Goal: Task Accomplishment & Management: Use online tool/utility

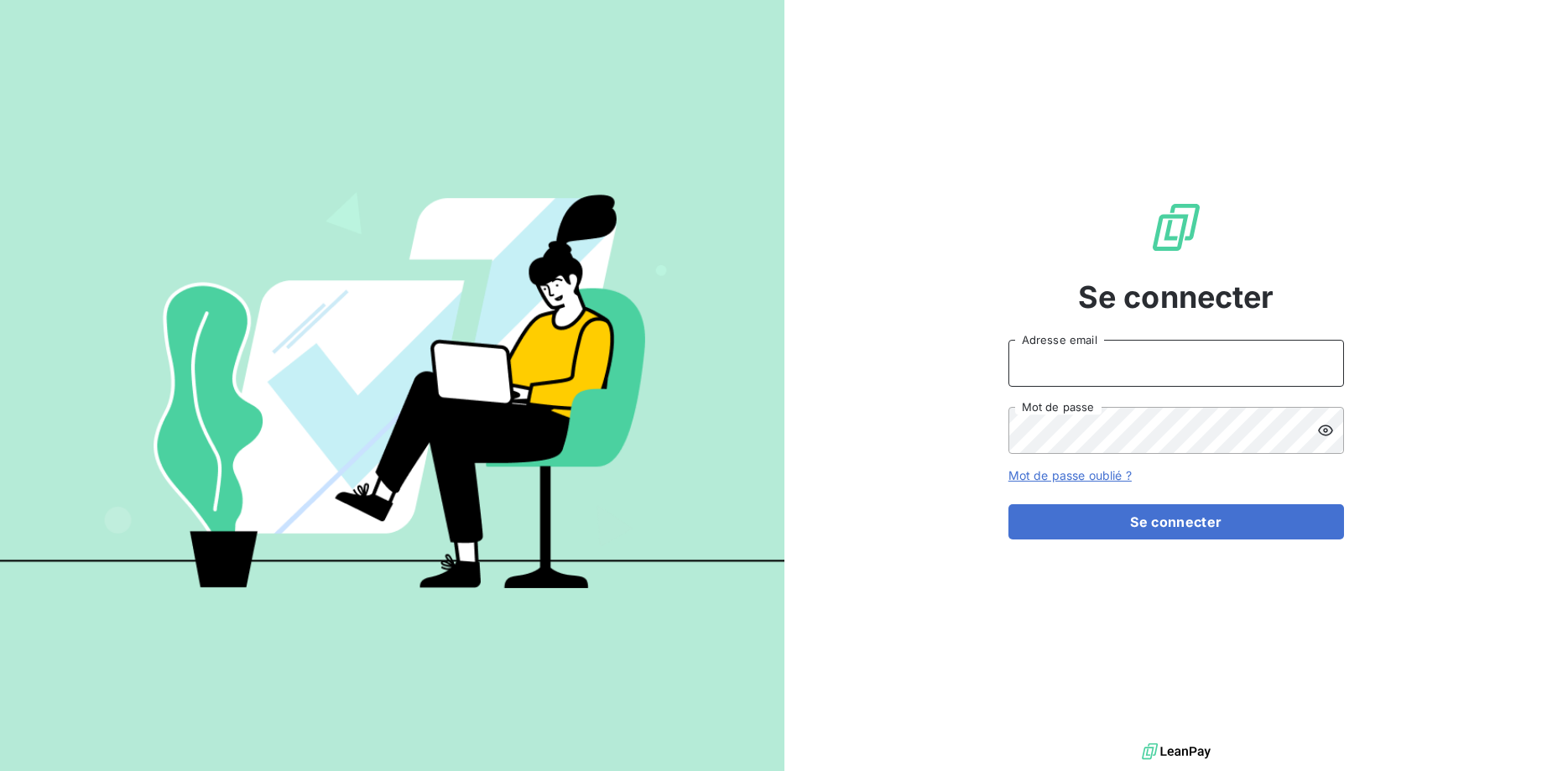
click at [1116, 365] on input "Adresse email" at bounding box center [1177, 363] width 336 height 47
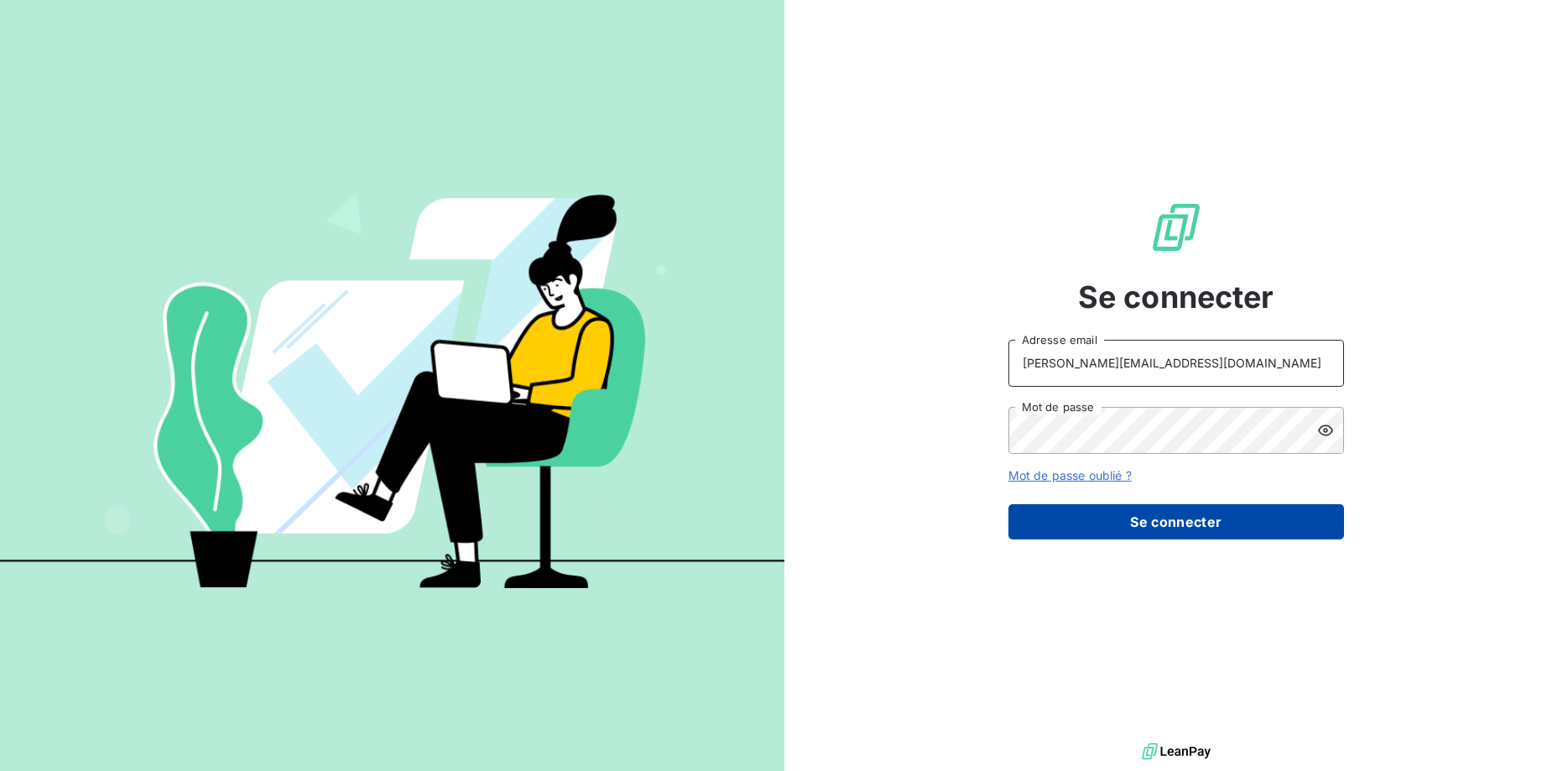
type input "[PERSON_NAME][EMAIL_ADDRESS][DOMAIN_NAME]"
click at [1180, 524] on button "Se connecter" at bounding box center [1177, 521] width 336 height 35
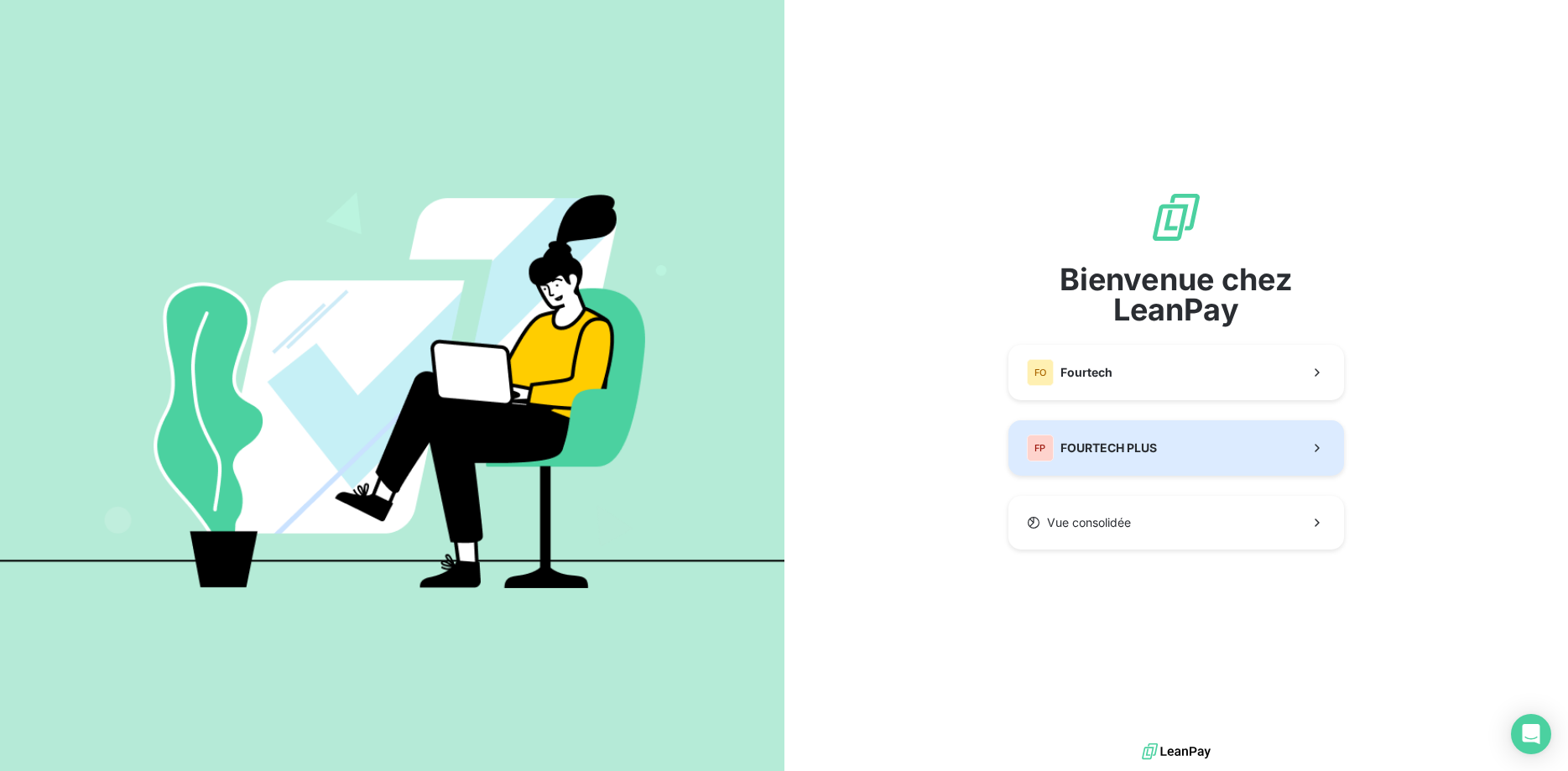
click at [1174, 454] on button "FP FOURTECH PLUS" at bounding box center [1177, 448] width 336 height 55
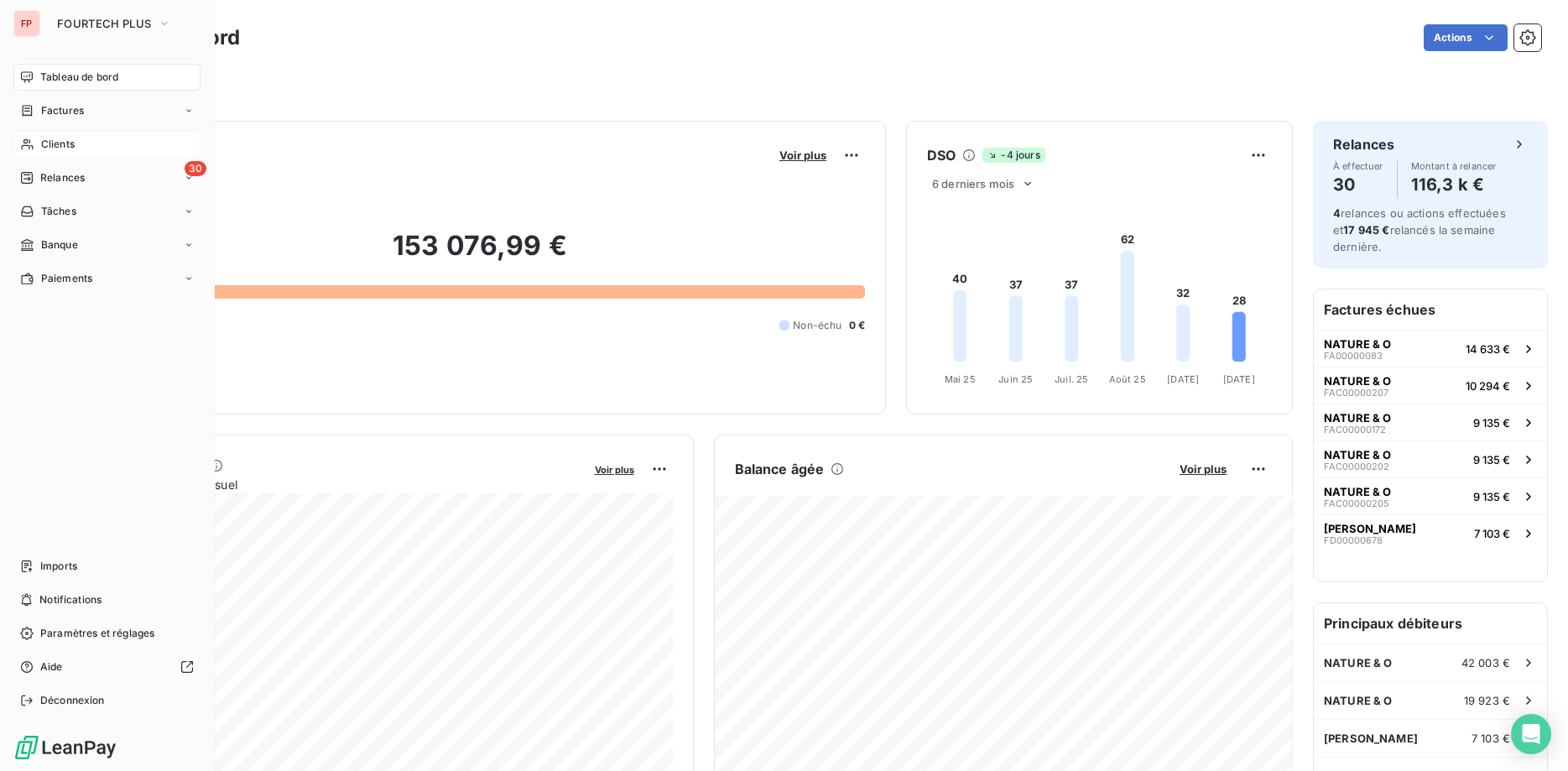
click at [41, 141] on span "Clients" at bounding box center [57, 144] width 33 height 15
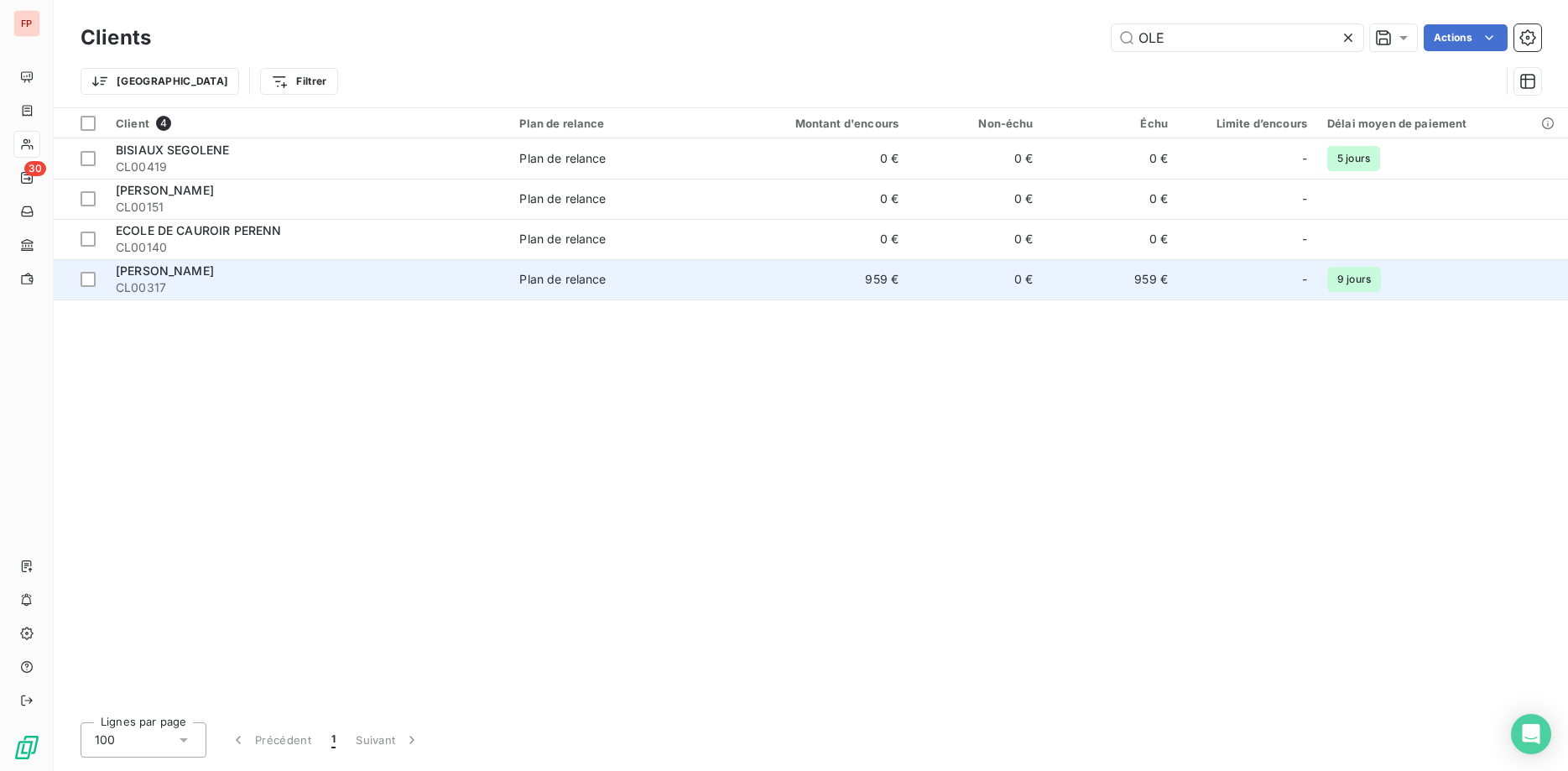
type input "OLE"
click at [463, 270] on div "[PERSON_NAME]" at bounding box center [307, 271] width 384 height 17
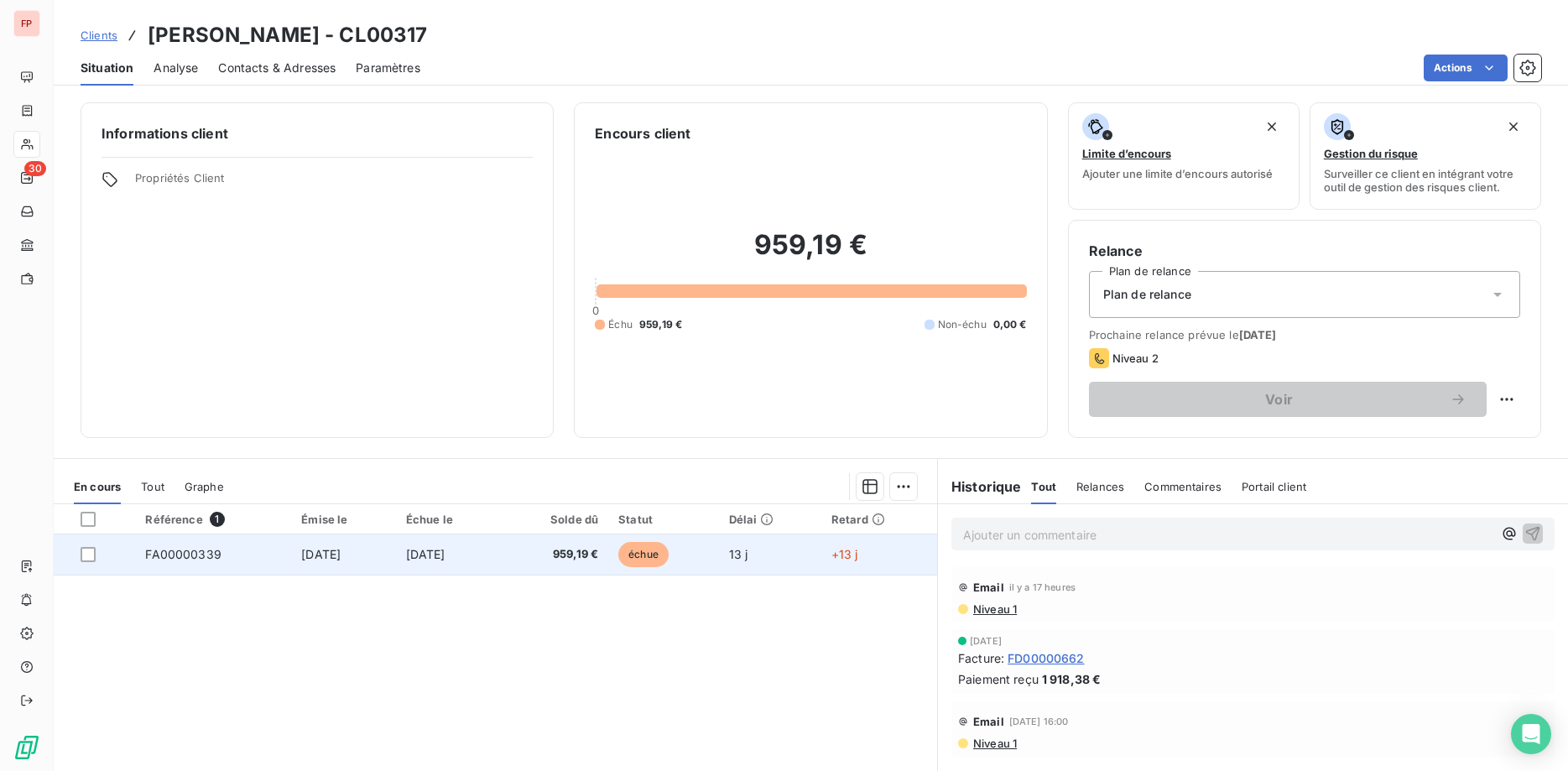
click at [566, 548] on span "959,19 €" at bounding box center [554, 554] width 87 height 17
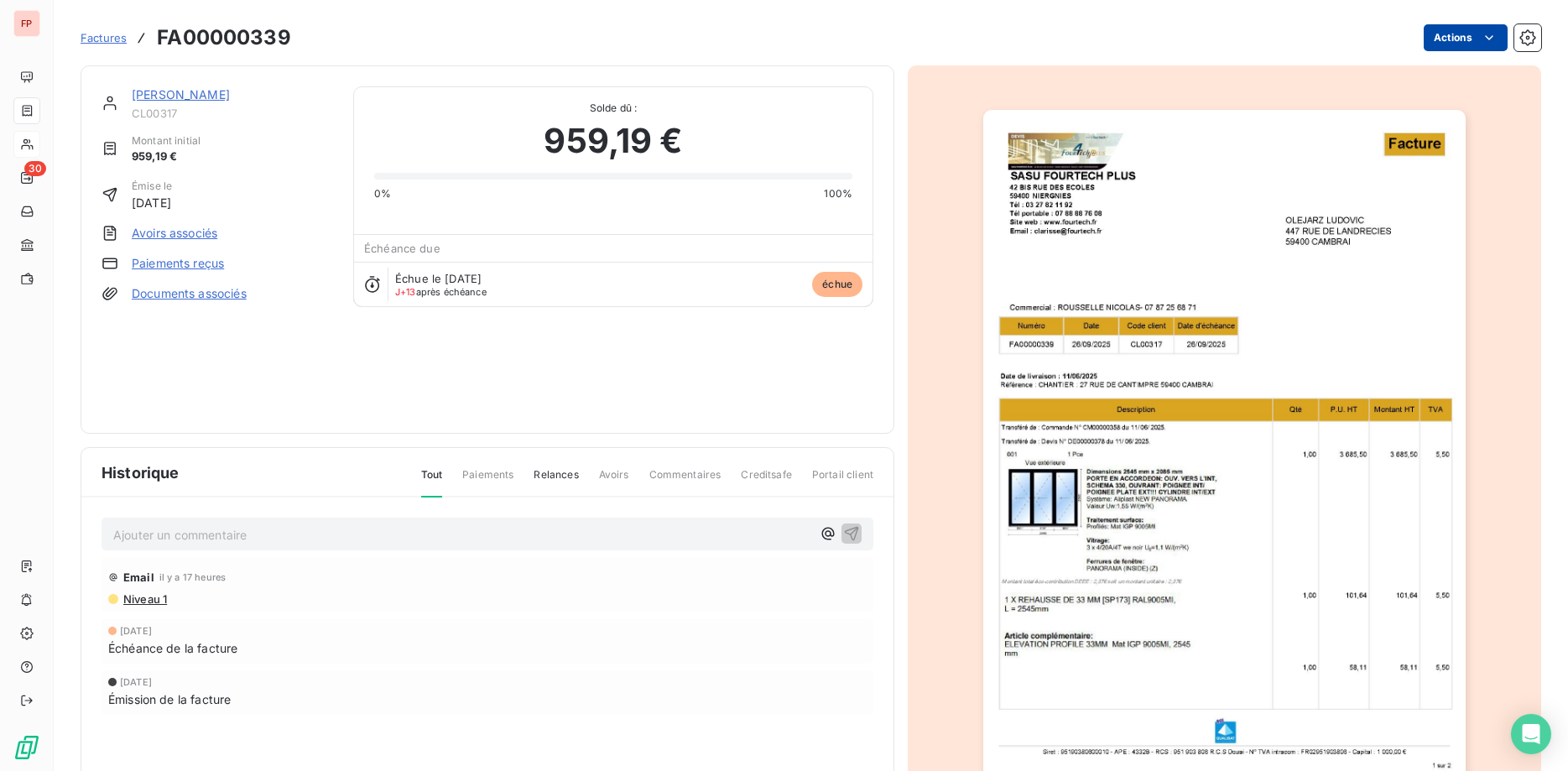
click at [1469, 38] on html "FP 30 Factures FA00000339 Actions [PERSON_NAME] CL00317 Montant initial 959,19 …" at bounding box center [784, 386] width 1568 height 771
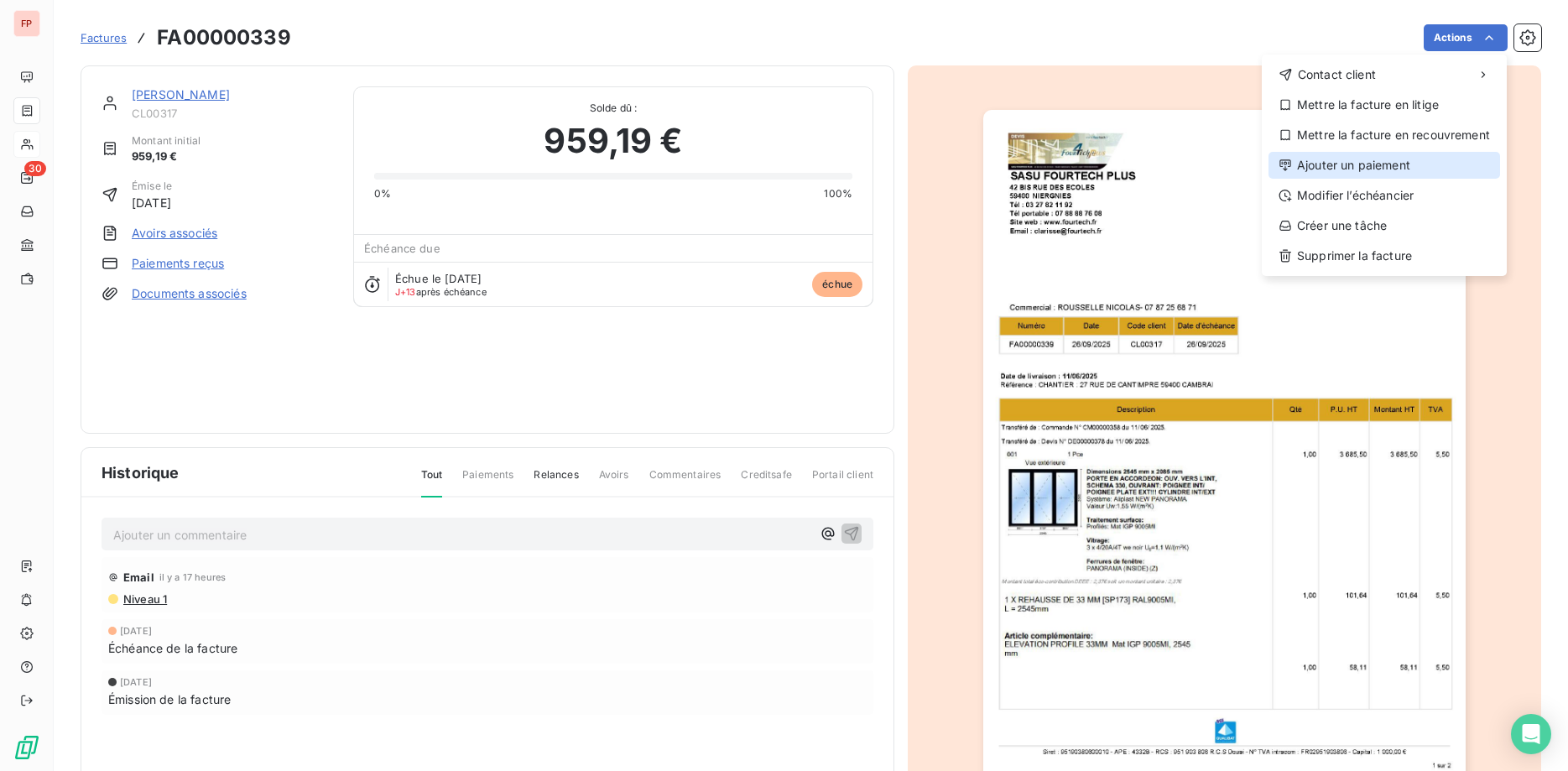
click at [1356, 163] on div "Ajouter un paiement" at bounding box center [1384, 165] width 232 height 27
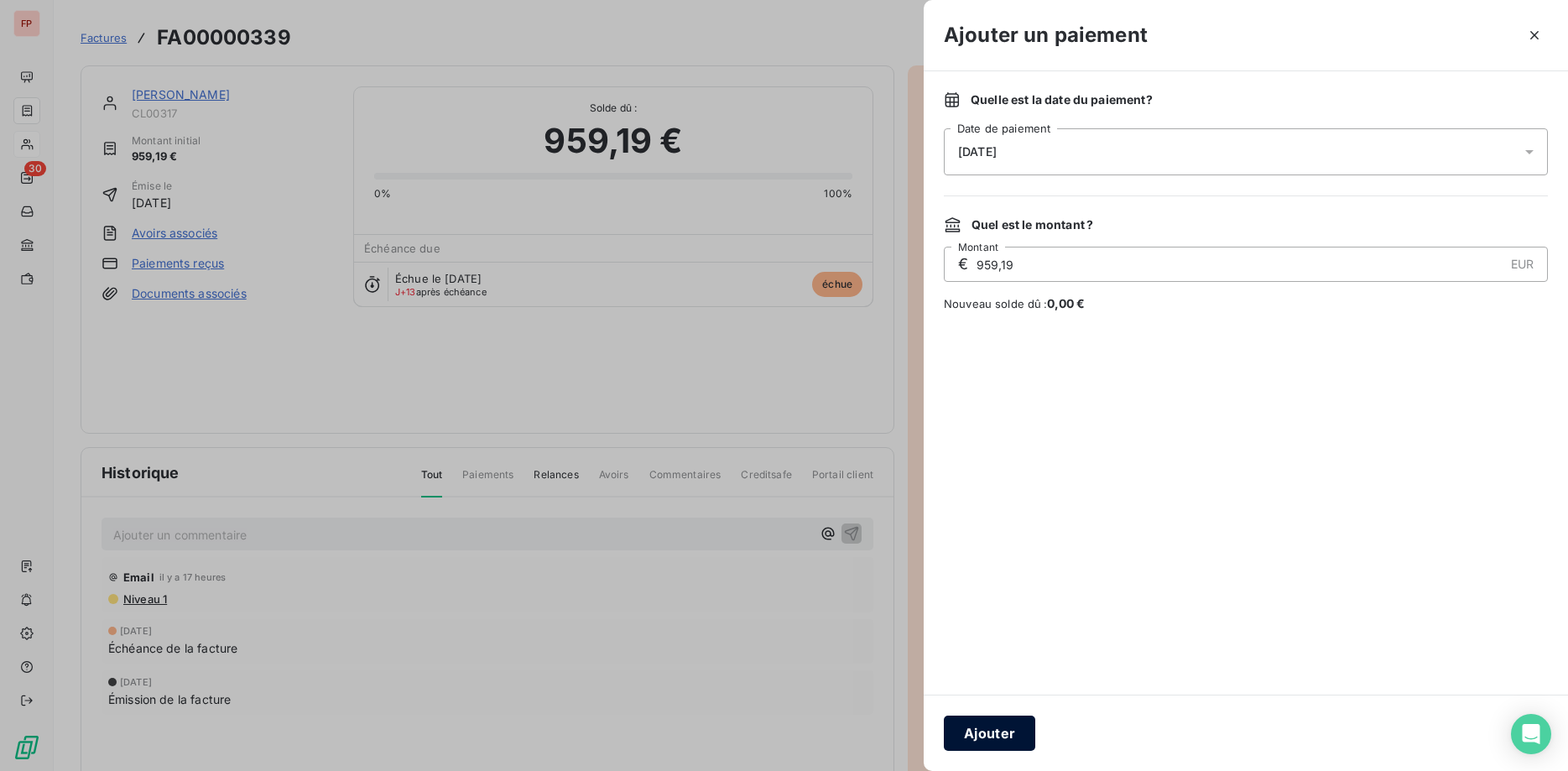
click at [1016, 731] on button "Ajouter" at bounding box center [990, 733] width 92 height 35
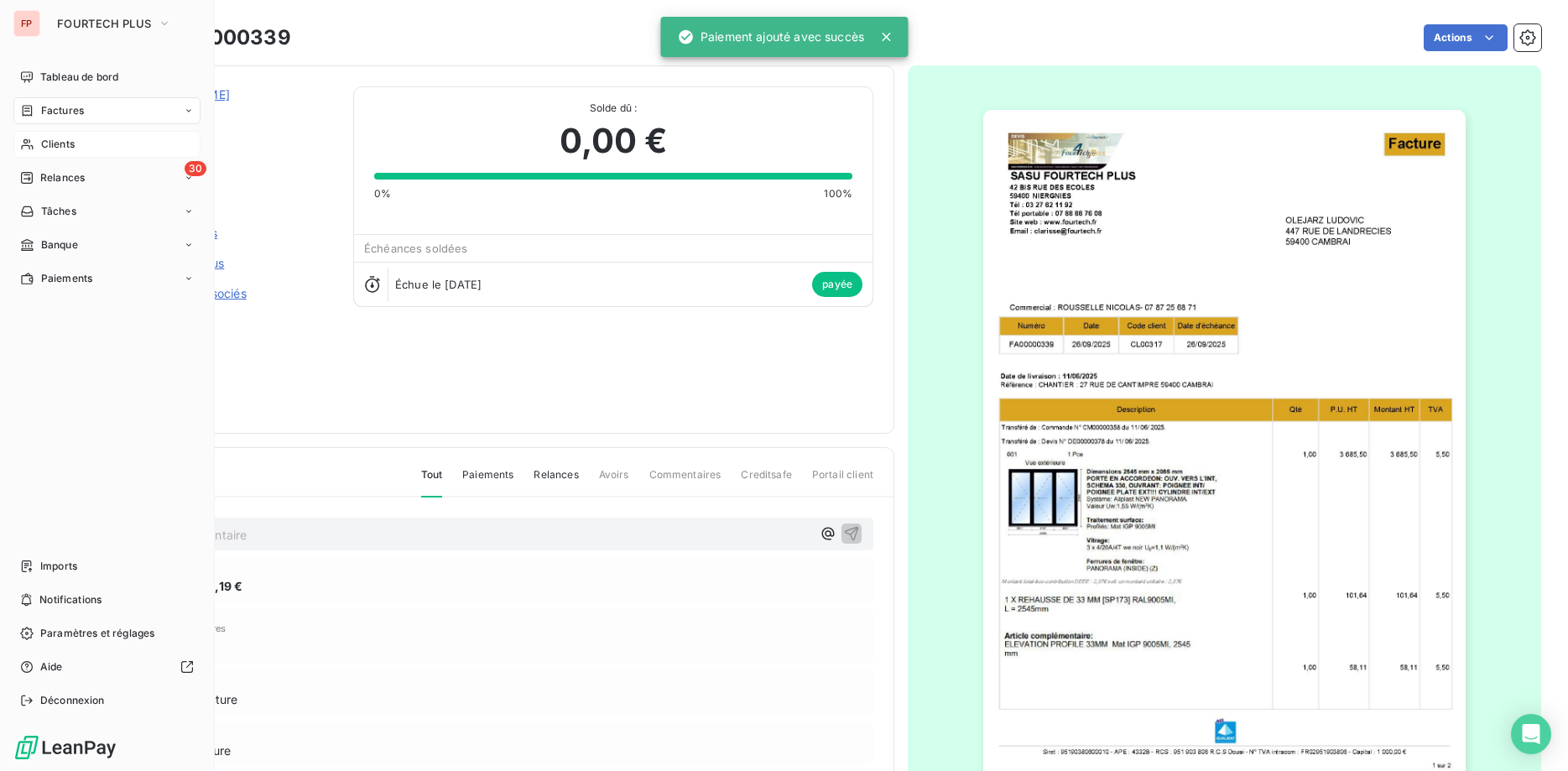
click at [64, 143] on span "Clients" at bounding box center [57, 144] width 33 height 15
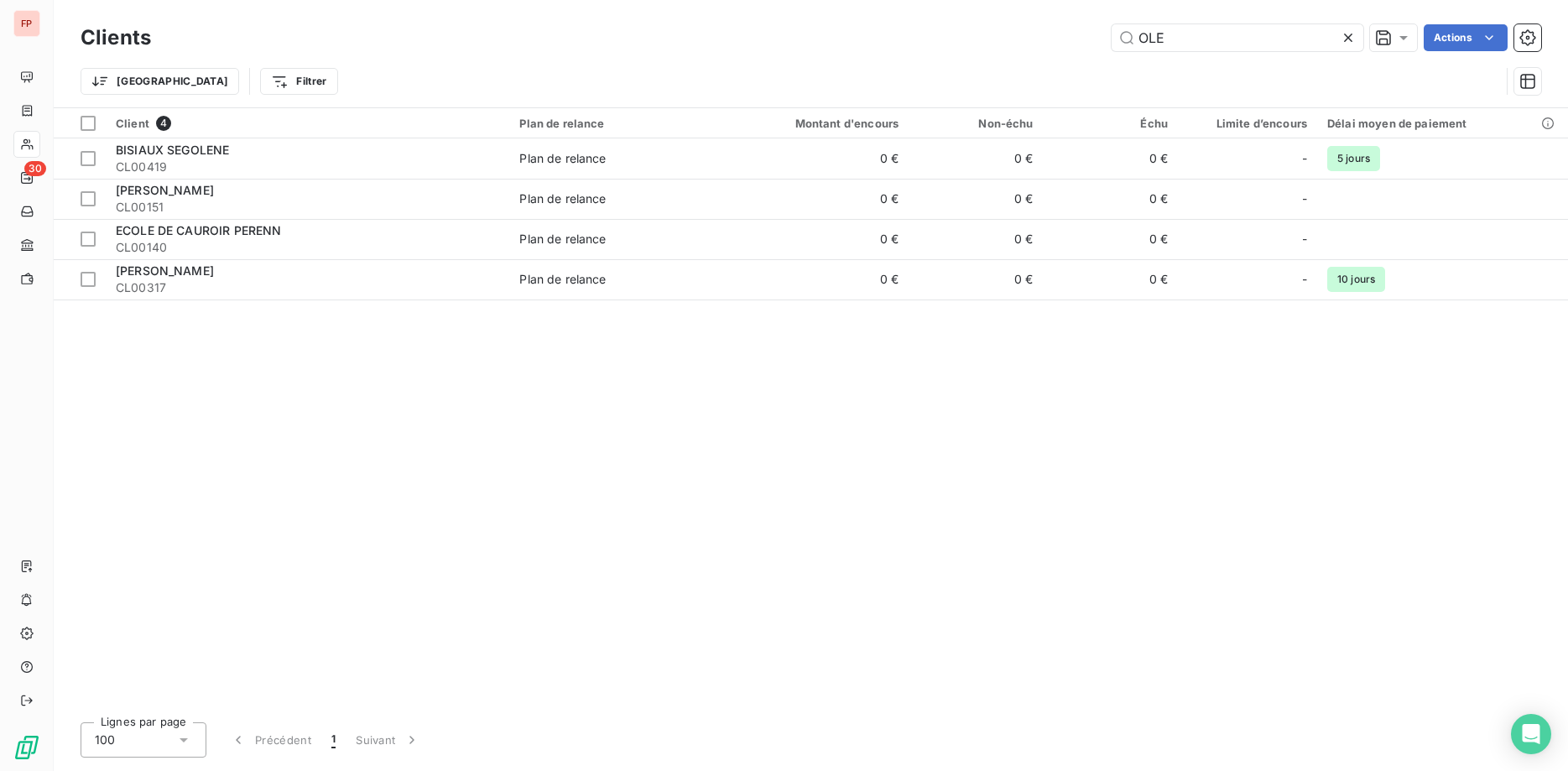
drag, startPoint x: 1099, startPoint y: 34, endPoint x: 1057, endPoint y: 37, distance: 42.1
click at [1112, 37] on input "OLE" at bounding box center [1238, 37] width 252 height 27
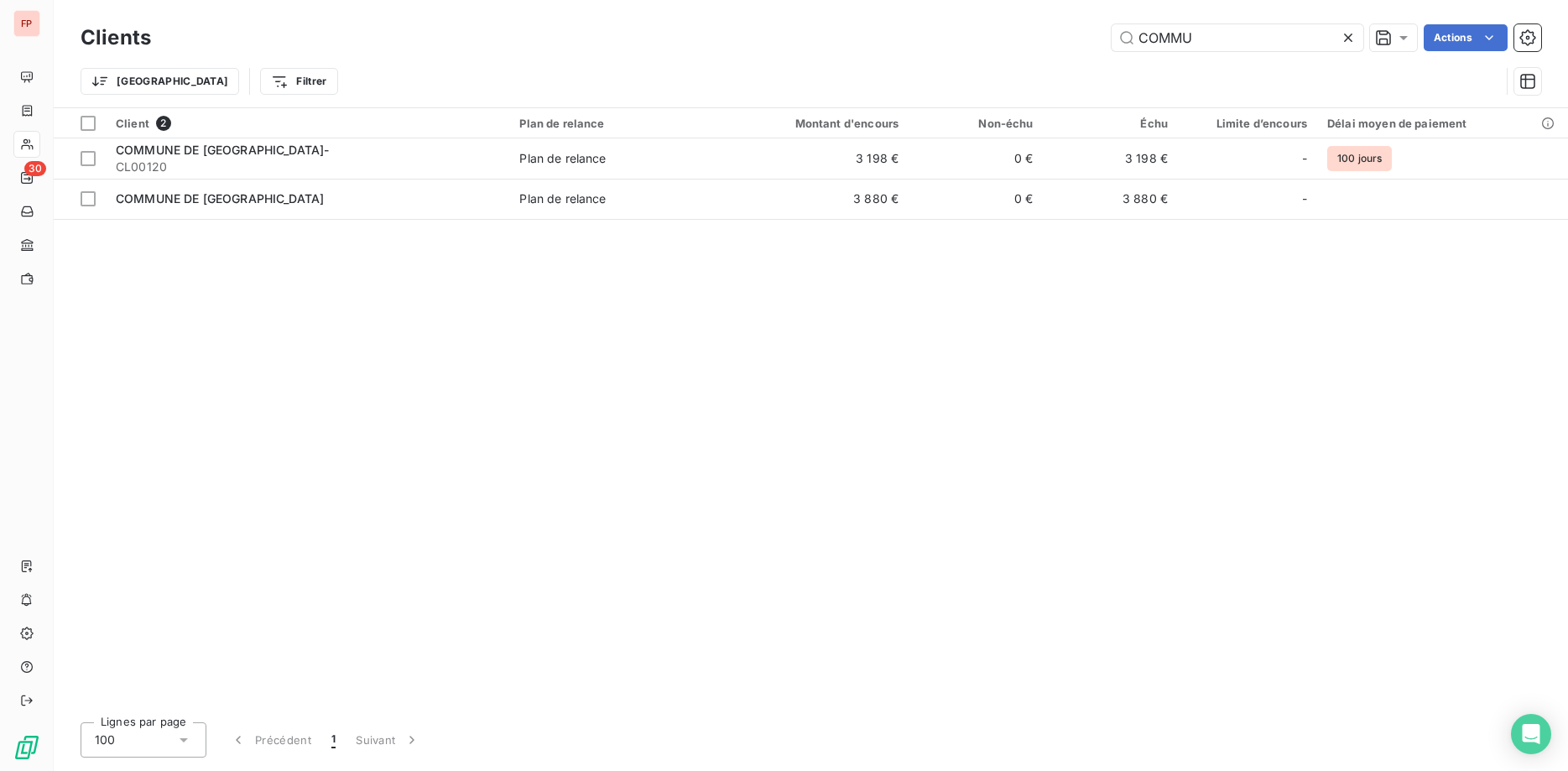
type input "COMMU"
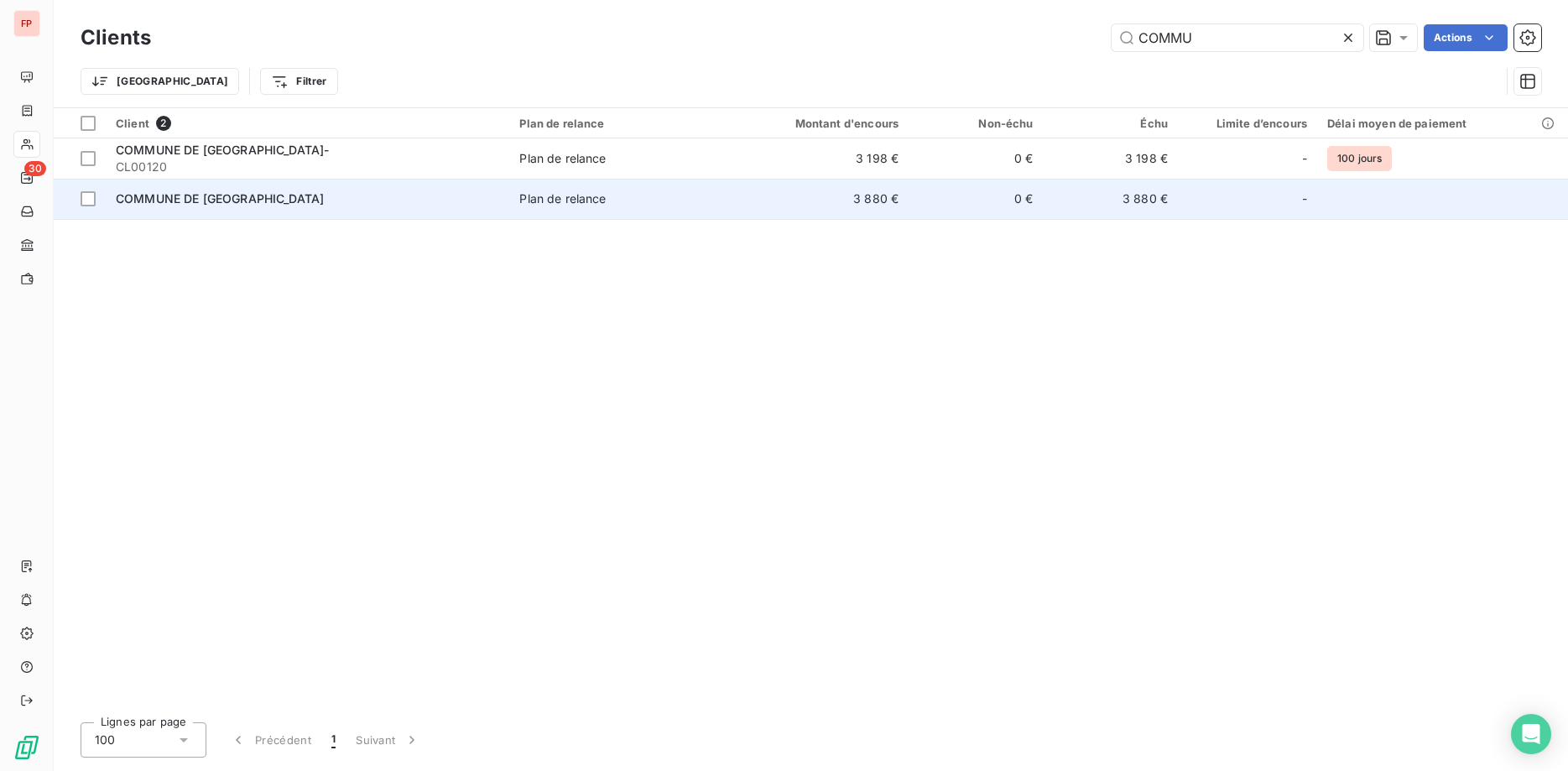
click at [433, 194] on div "COMMUNE DE [GEOGRAPHIC_DATA]" at bounding box center [307, 199] width 384 height 17
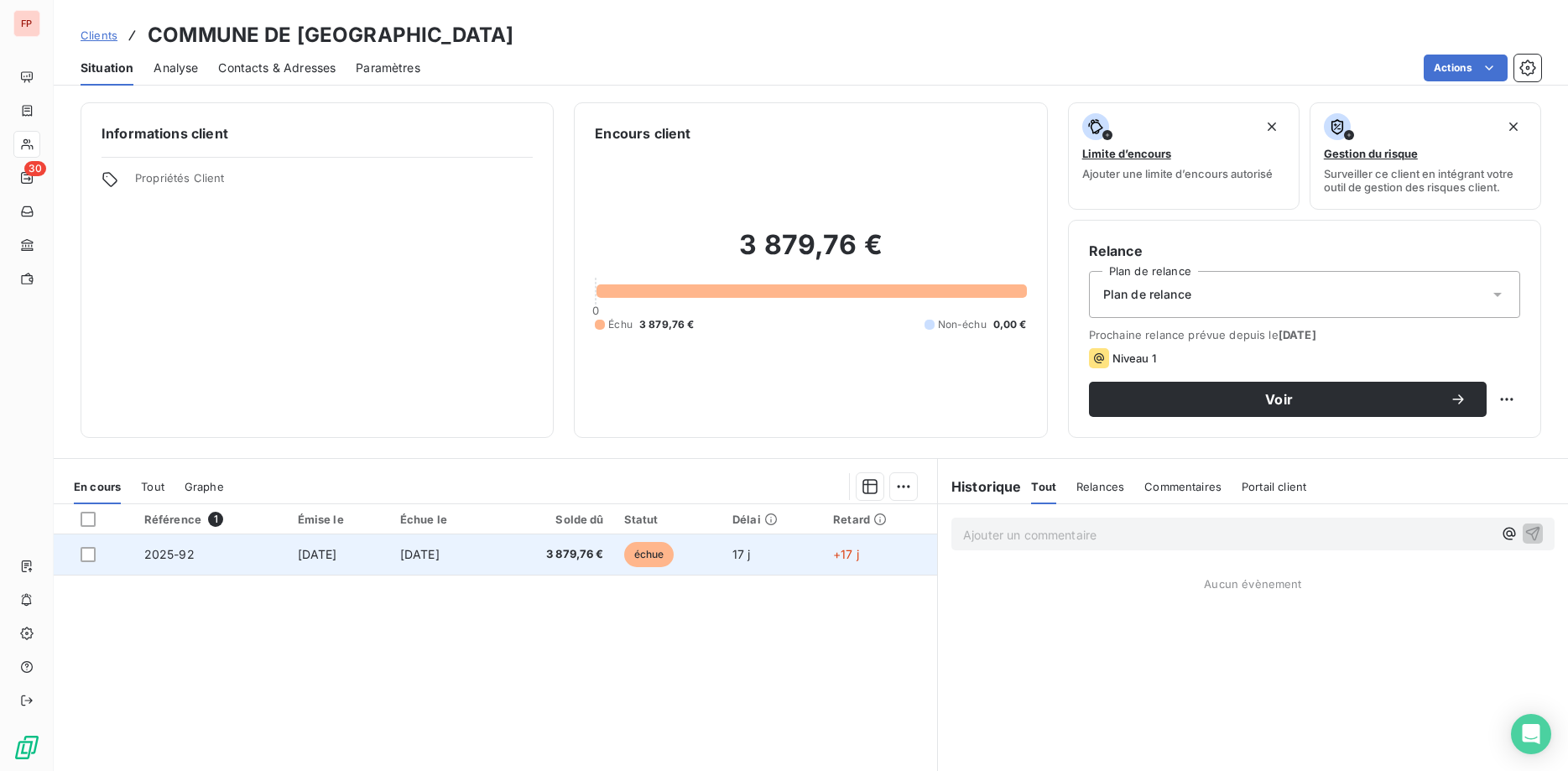
click at [494, 546] on td "[DATE]" at bounding box center [442, 554] width 104 height 40
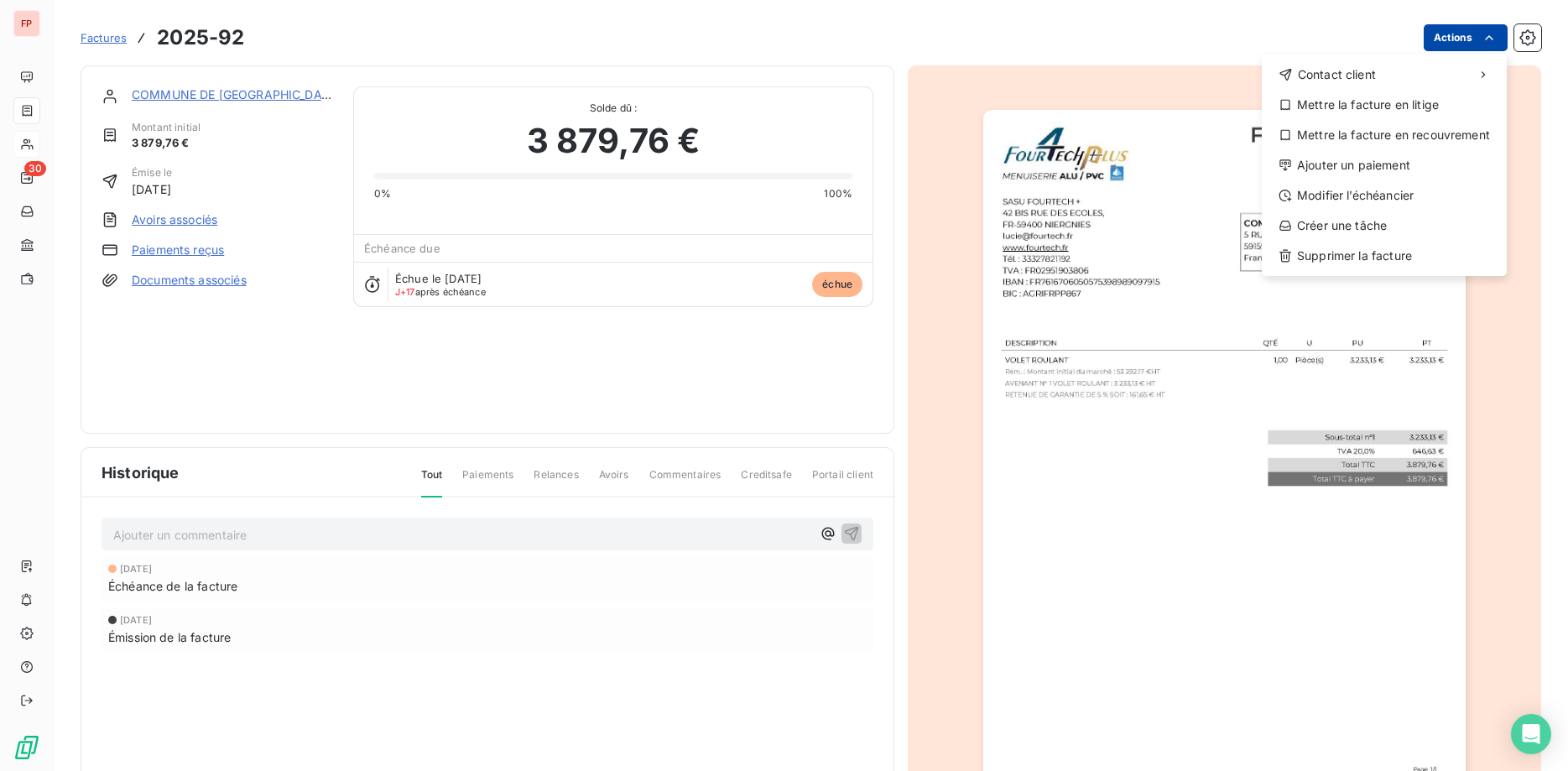
click at [1475, 31] on html "FP 30 Factures 2025-92 Actions Contact client Mettre la facture en litige Mettr…" at bounding box center [784, 386] width 1568 height 771
click at [1374, 160] on div "Ajouter un paiement" at bounding box center [1384, 165] width 232 height 27
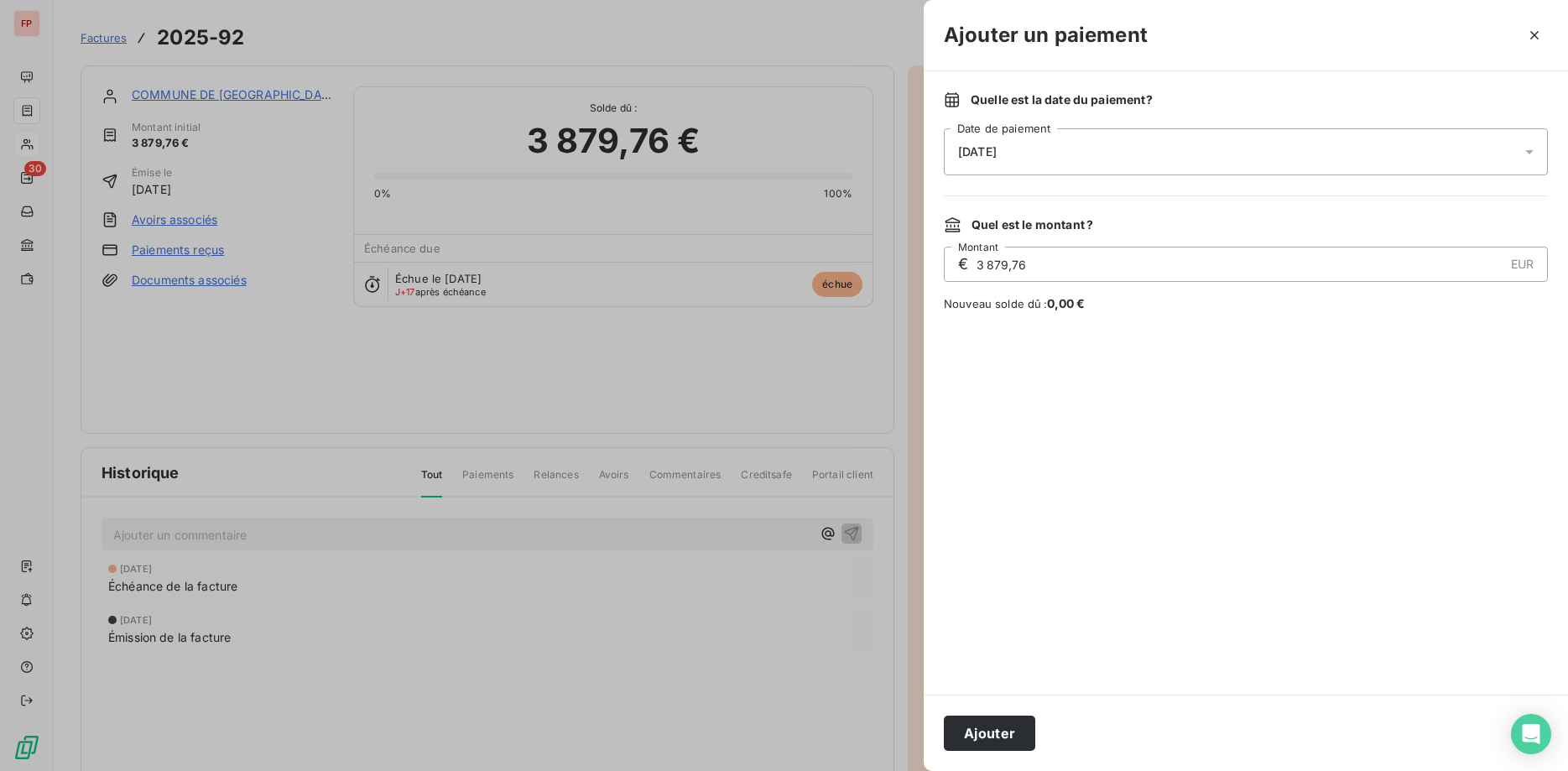
drag, startPoint x: 976, startPoint y: 260, endPoint x: 947, endPoint y: 261, distance: 29.0
click at [974, 261] on input "3 879,76" at bounding box center [1239, 263] width 529 height 33
type input "3 685,77"
click at [989, 726] on button "Ajouter" at bounding box center [990, 733] width 92 height 35
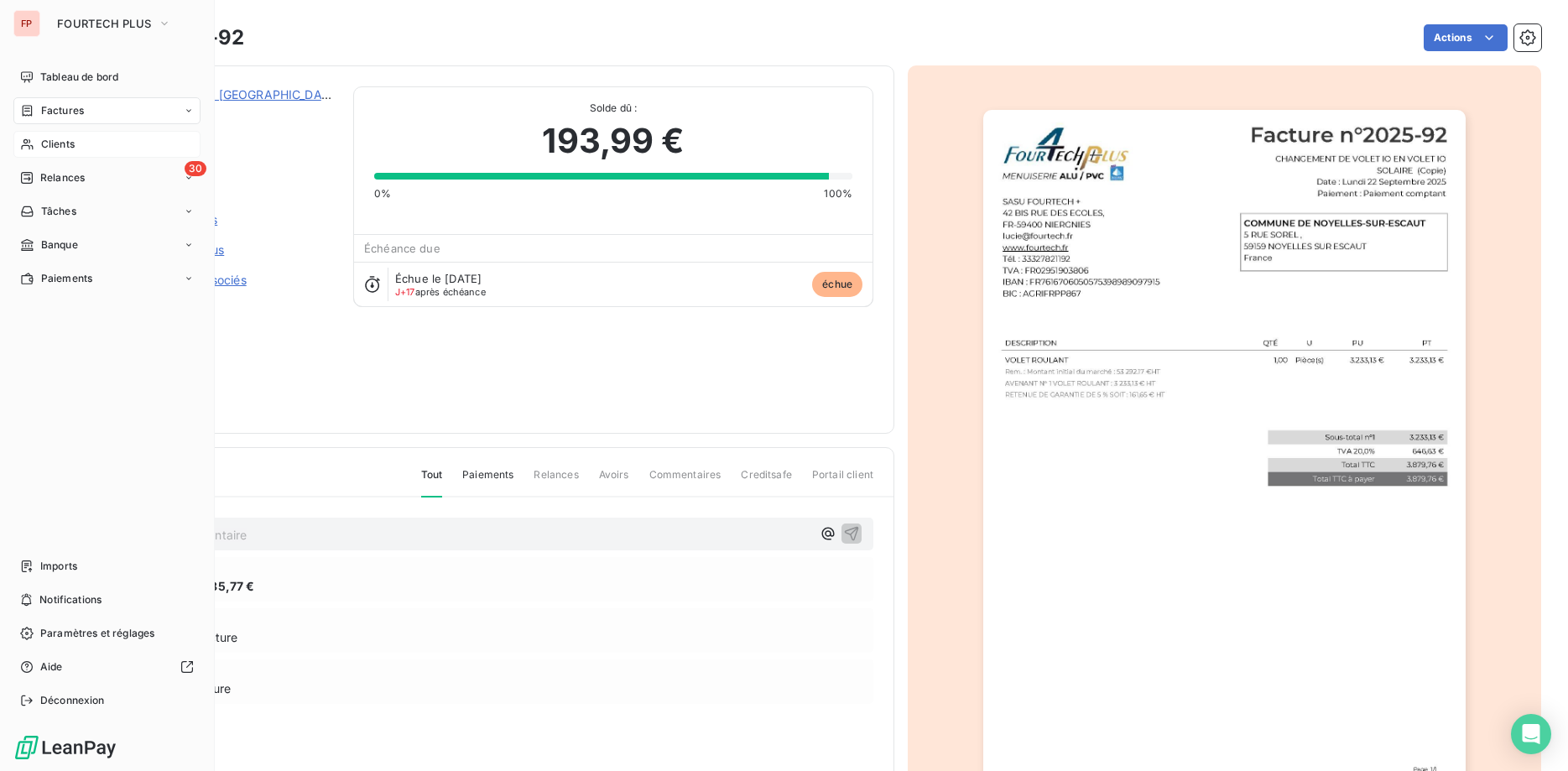
click at [52, 144] on span "Clients" at bounding box center [57, 144] width 33 height 15
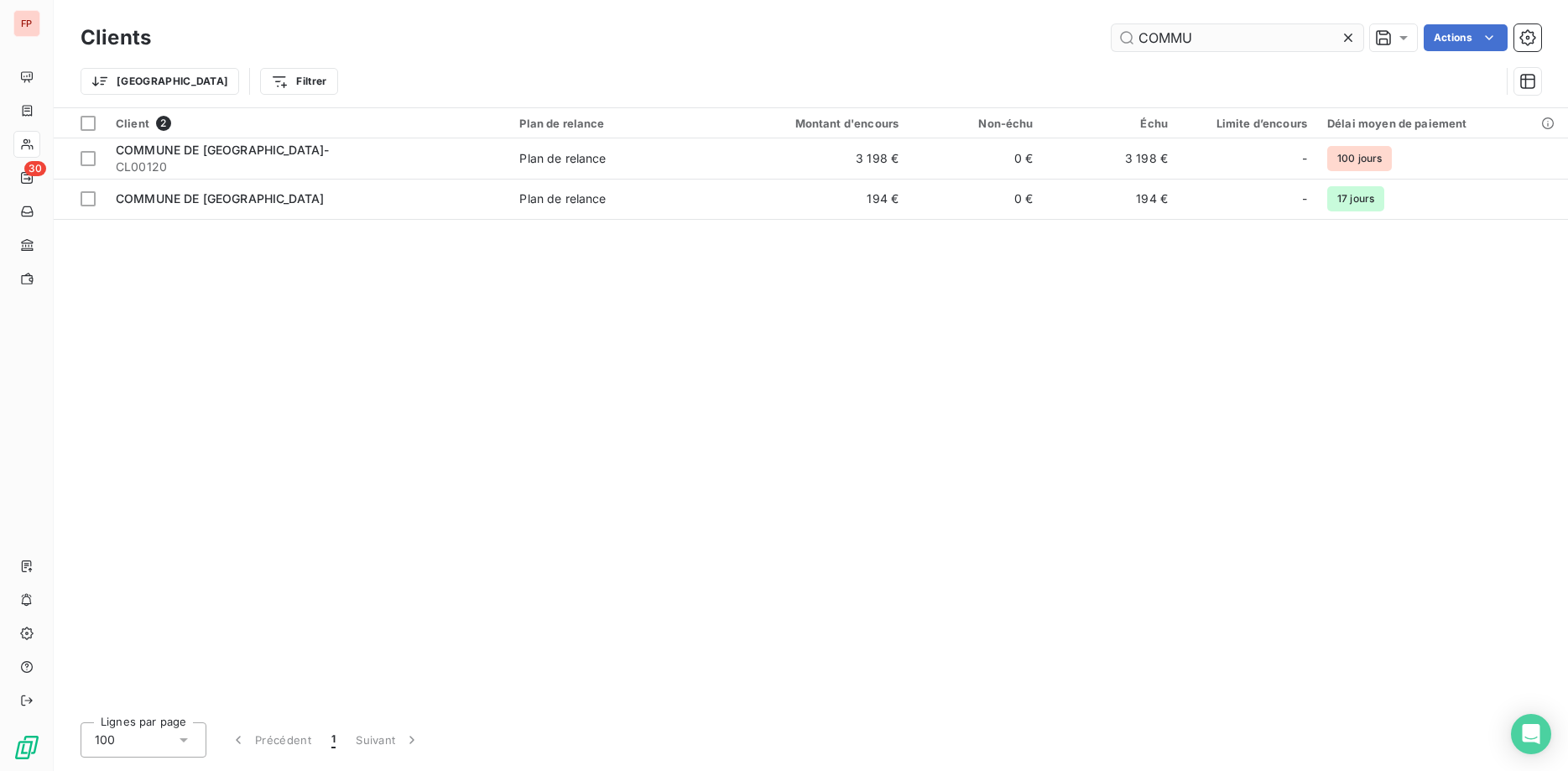
drag, startPoint x: 1070, startPoint y: 39, endPoint x: 1059, endPoint y: 42, distance: 11.4
click at [1112, 42] on input "COMMU" at bounding box center [1238, 37] width 252 height 27
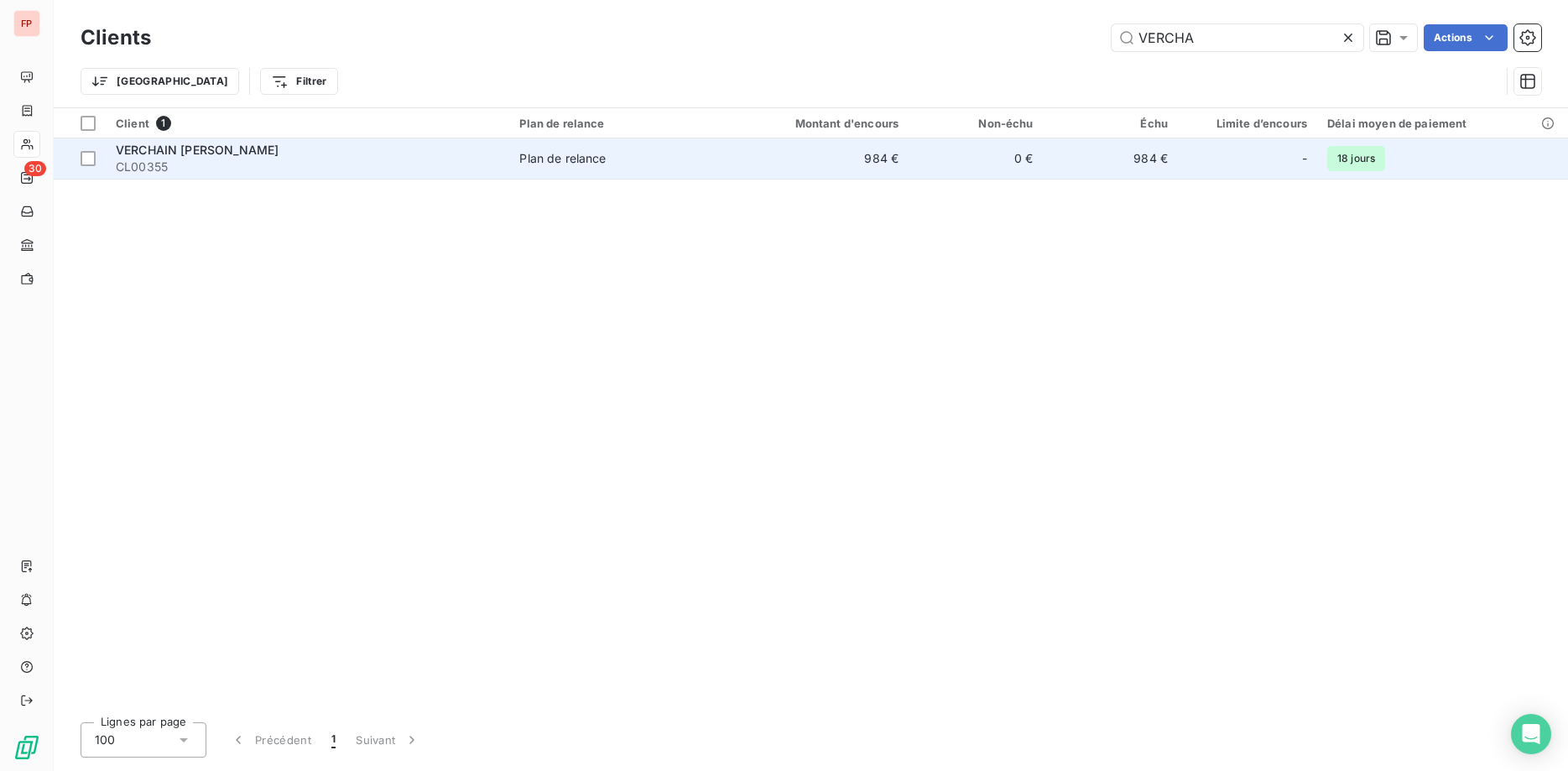
type input "VERCHA"
click at [313, 158] on span "CL00355" at bounding box center [307, 167] width 384 height 17
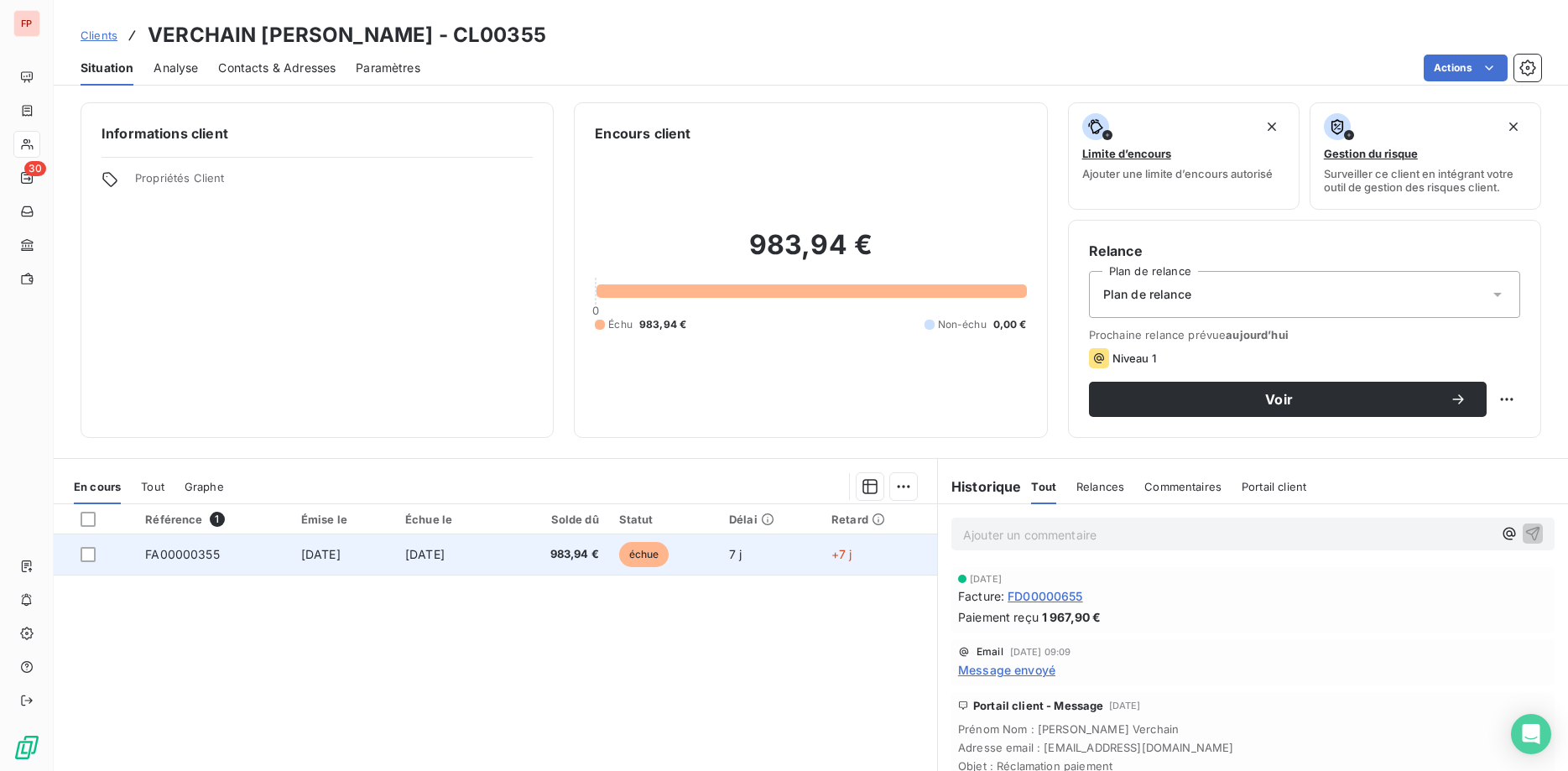
click at [654, 558] on span "échue" at bounding box center [644, 554] width 51 height 25
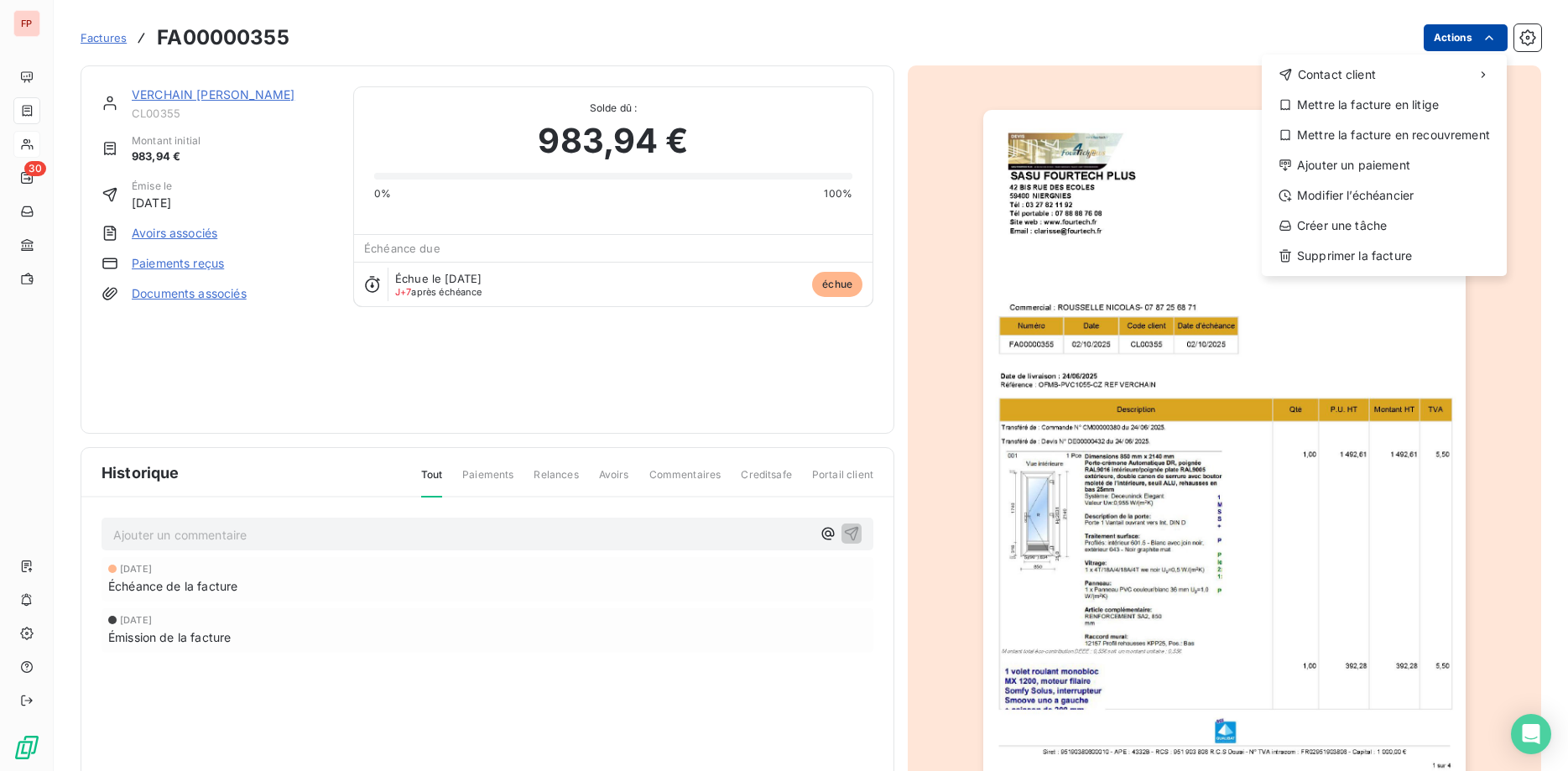
click at [1480, 36] on html "FP 30 Factures FA00000355 Actions Contact client Mettre la facture en litige Me…" at bounding box center [784, 386] width 1568 height 771
click at [1356, 167] on div "Ajouter un paiement" at bounding box center [1384, 165] width 232 height 27
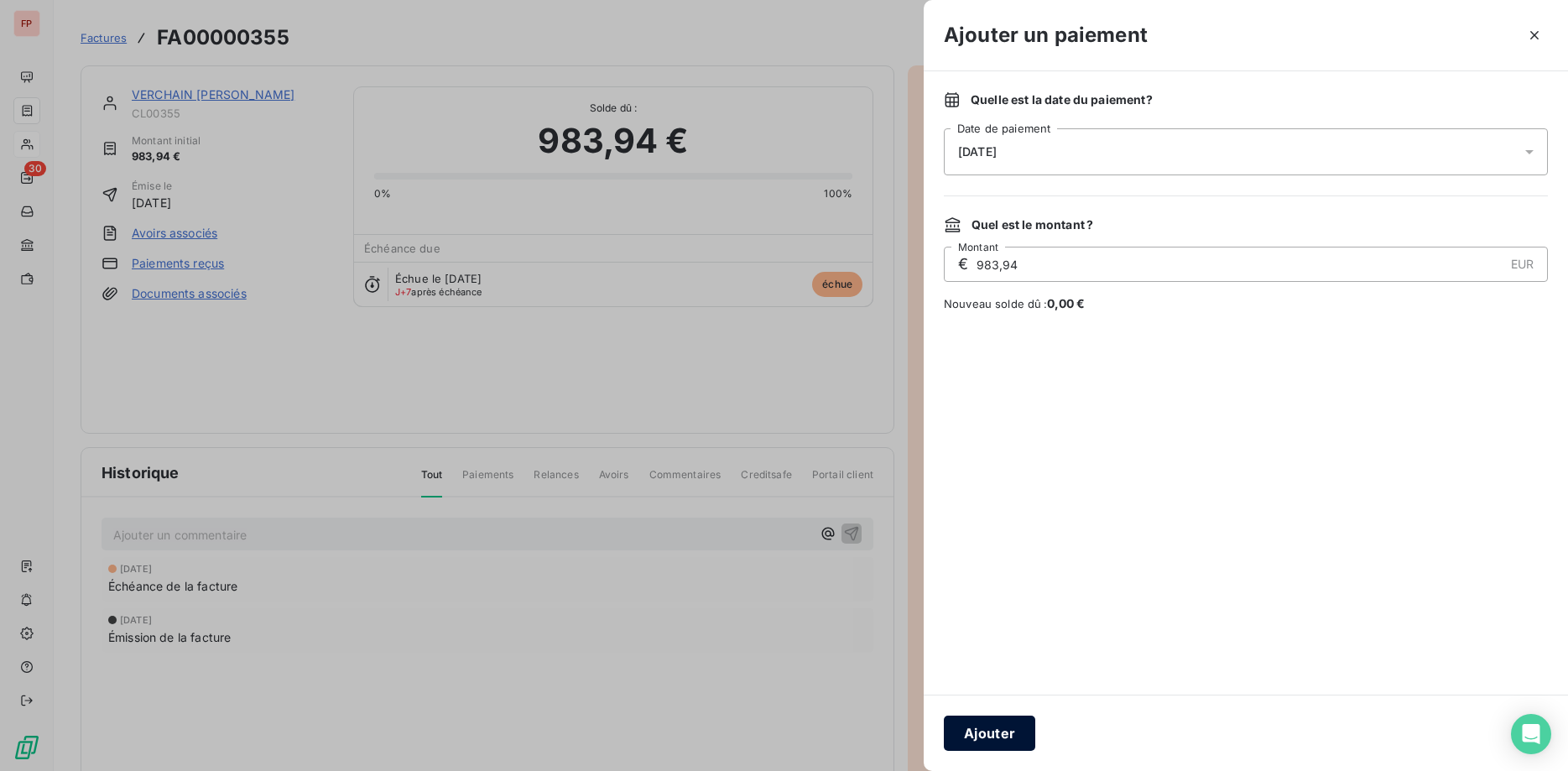
click at [1014, 739] on button "Ajouter" at bounding box center [990, 733] width 92 height 35
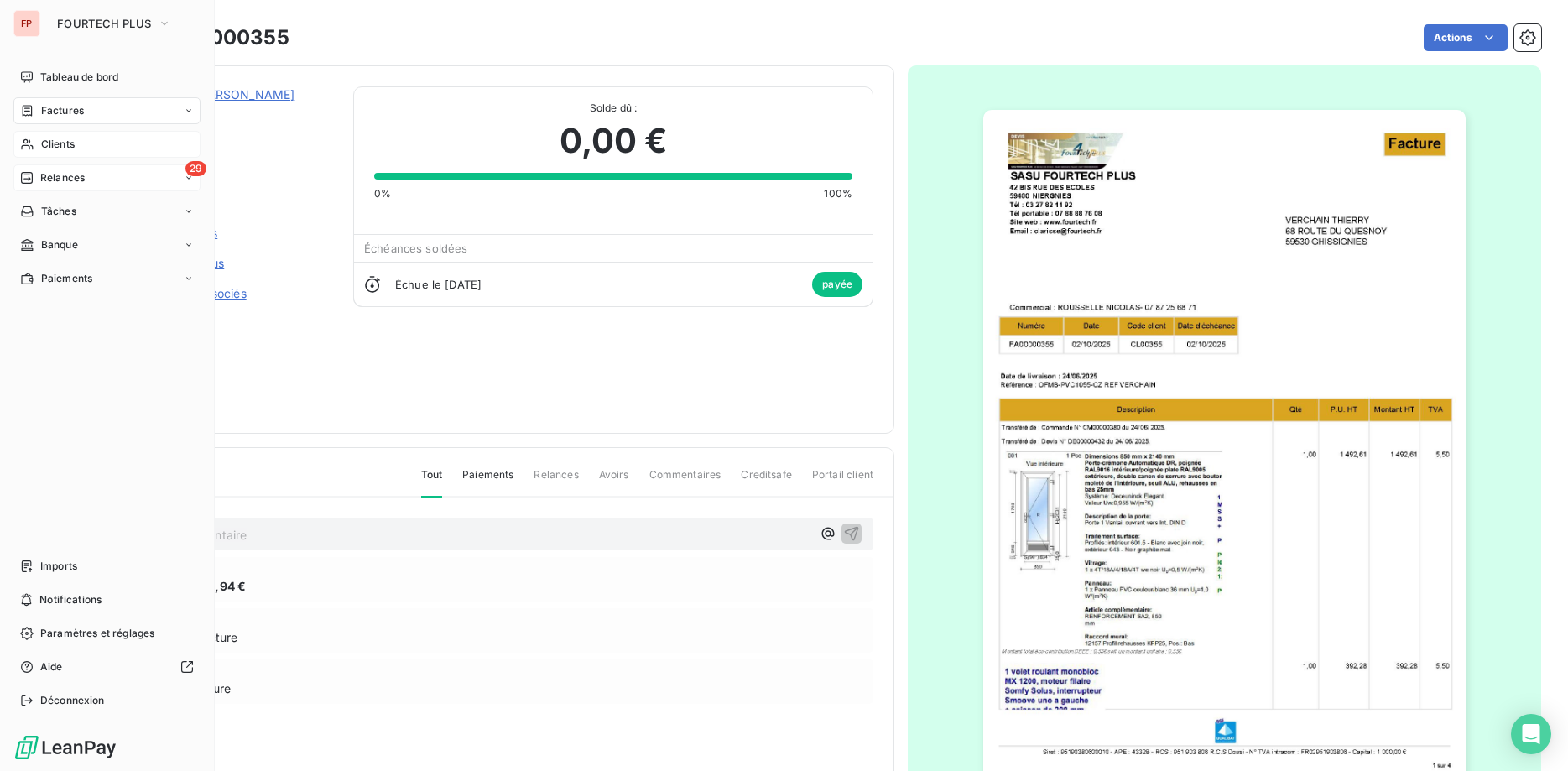
click at [58, 177] on span "Relances" at bounding box center [62, 177] width 45 height 15
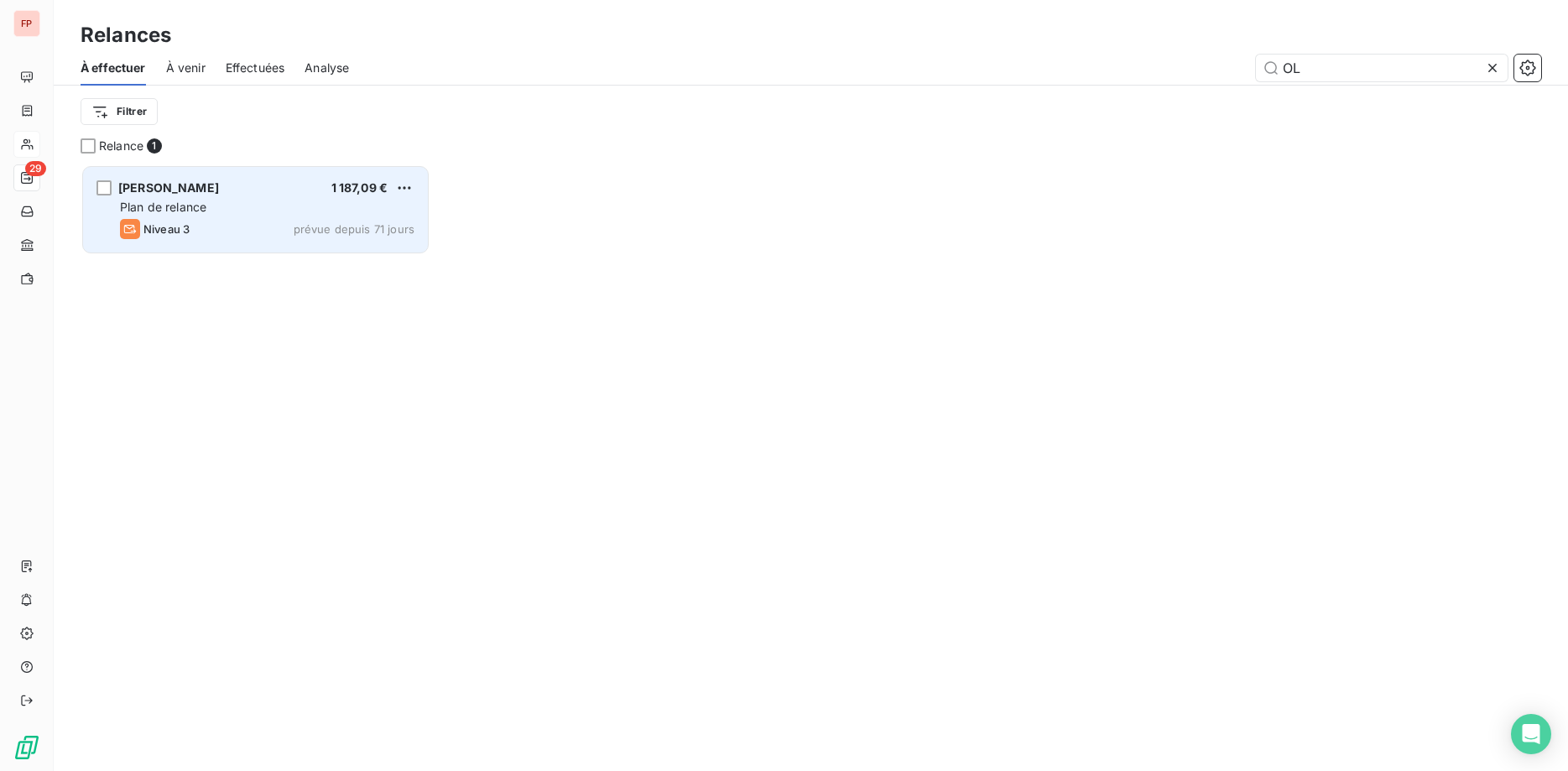
scroll to position [607, 350]
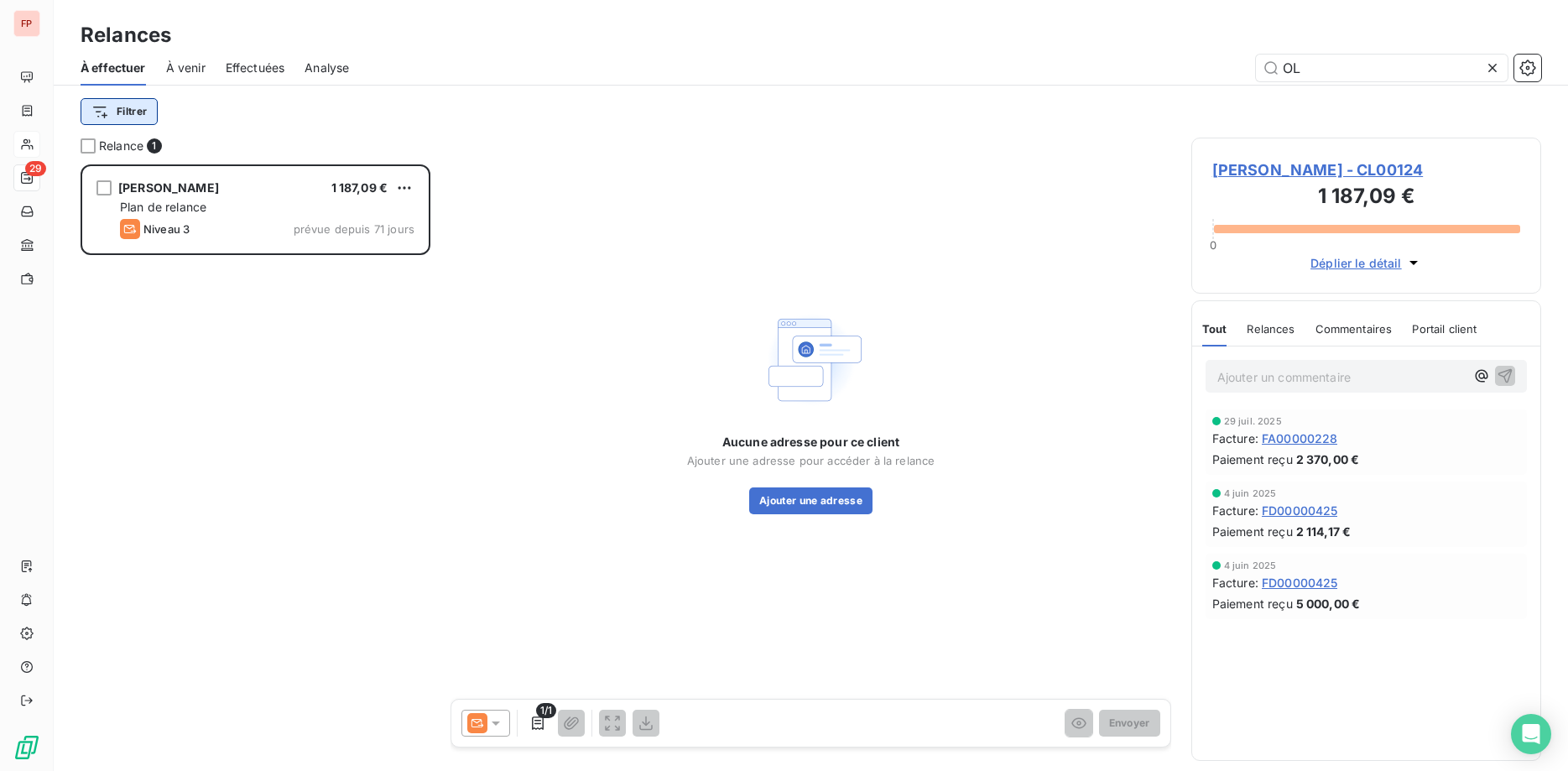
click at [144, 114] on html "FP 29 Relances À effectuer À venir Effectuées Analyse OL Filtrer Relance 1 [PER…" at bounding box center [784, 386] width 1568 height 771
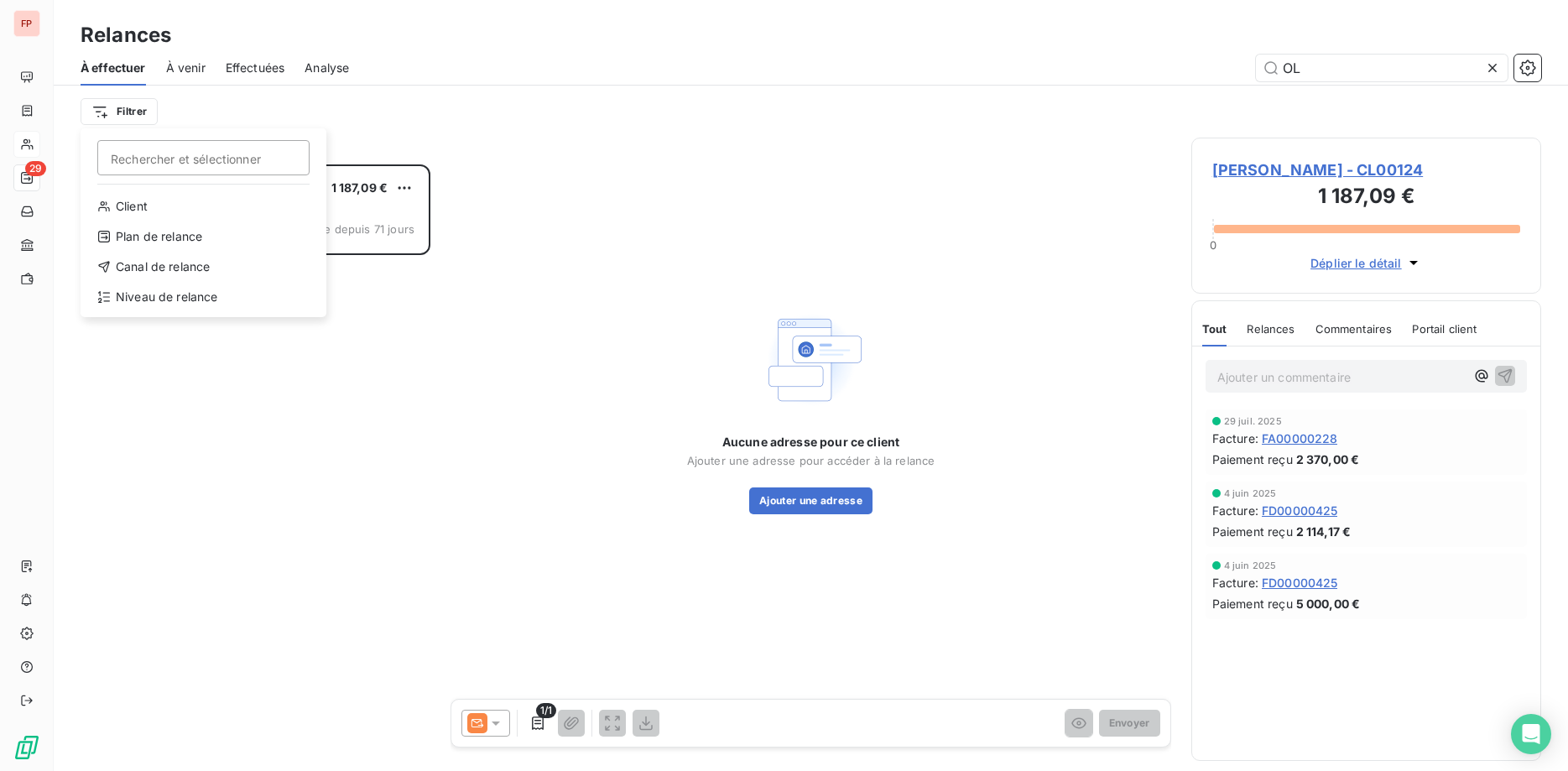
click at [1491, 61] on html "FP 29 Relances À effectuer À venir Effectuées Analyse OL Filtrer Rechercher et …" at bounding box center [784, 386] width 1568 height 771
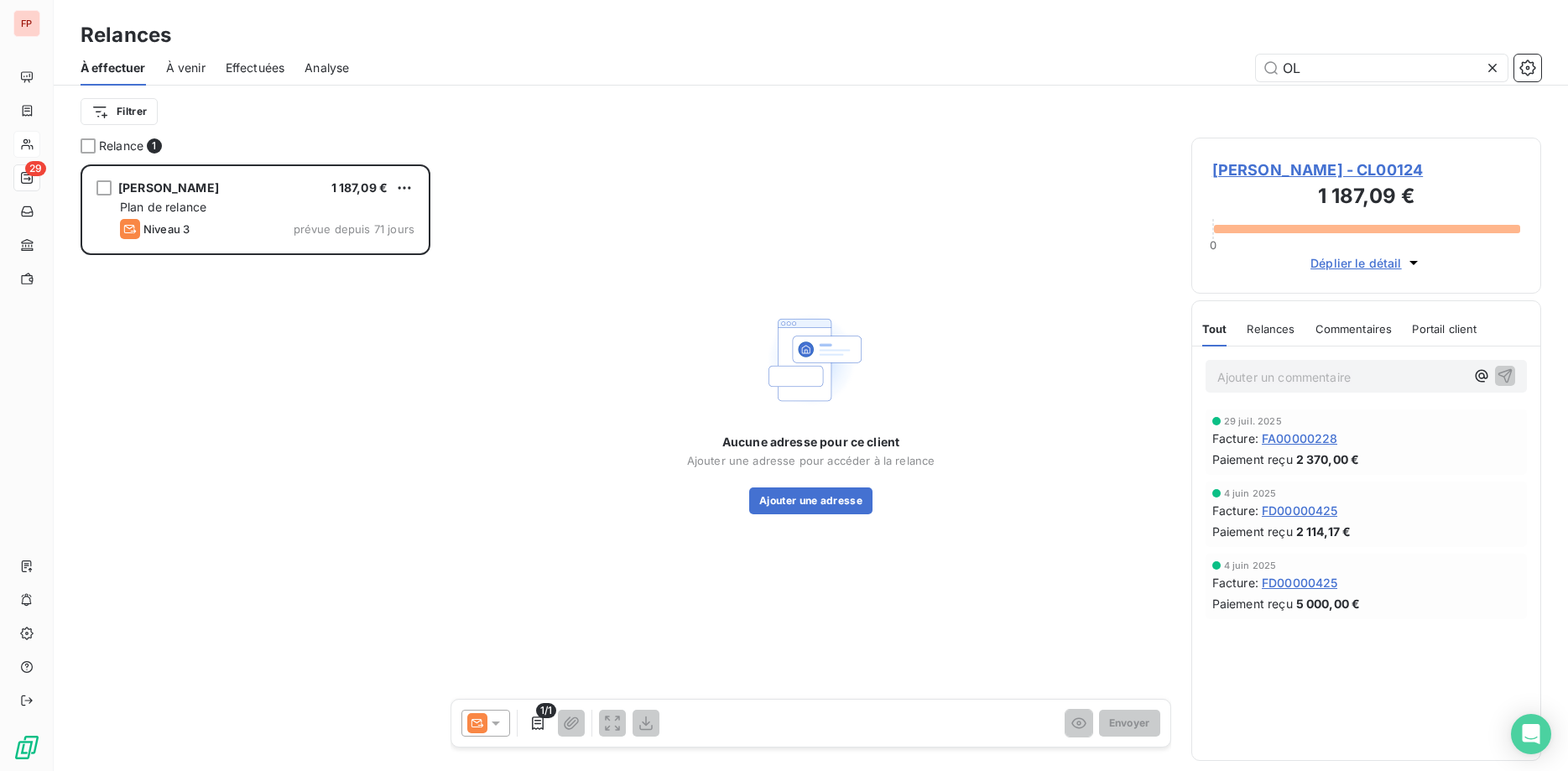
click at [1491, 66] on icon at bounding box center [1492, 68] width 9 height 9
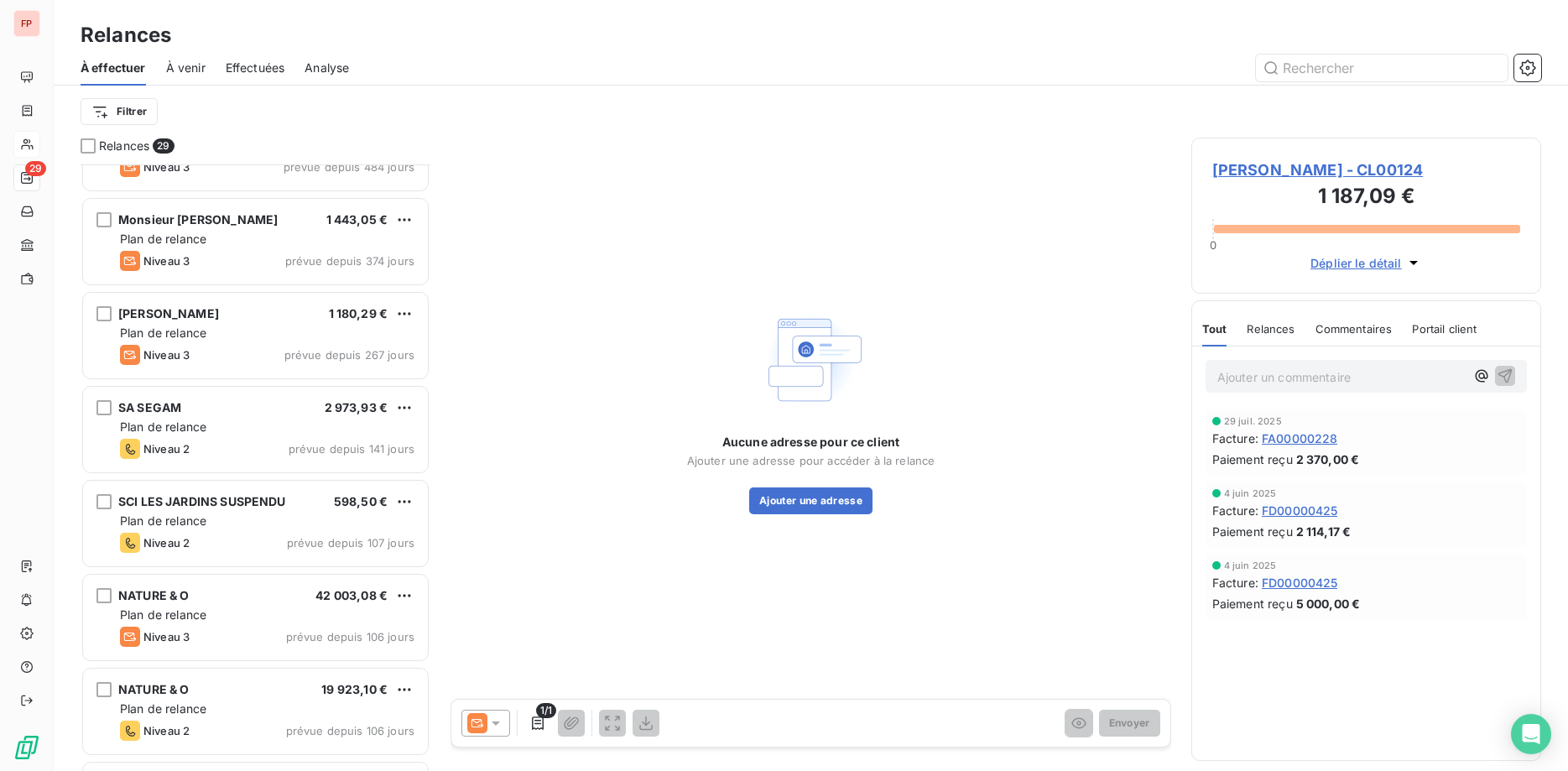
scroll to position [151, 0]
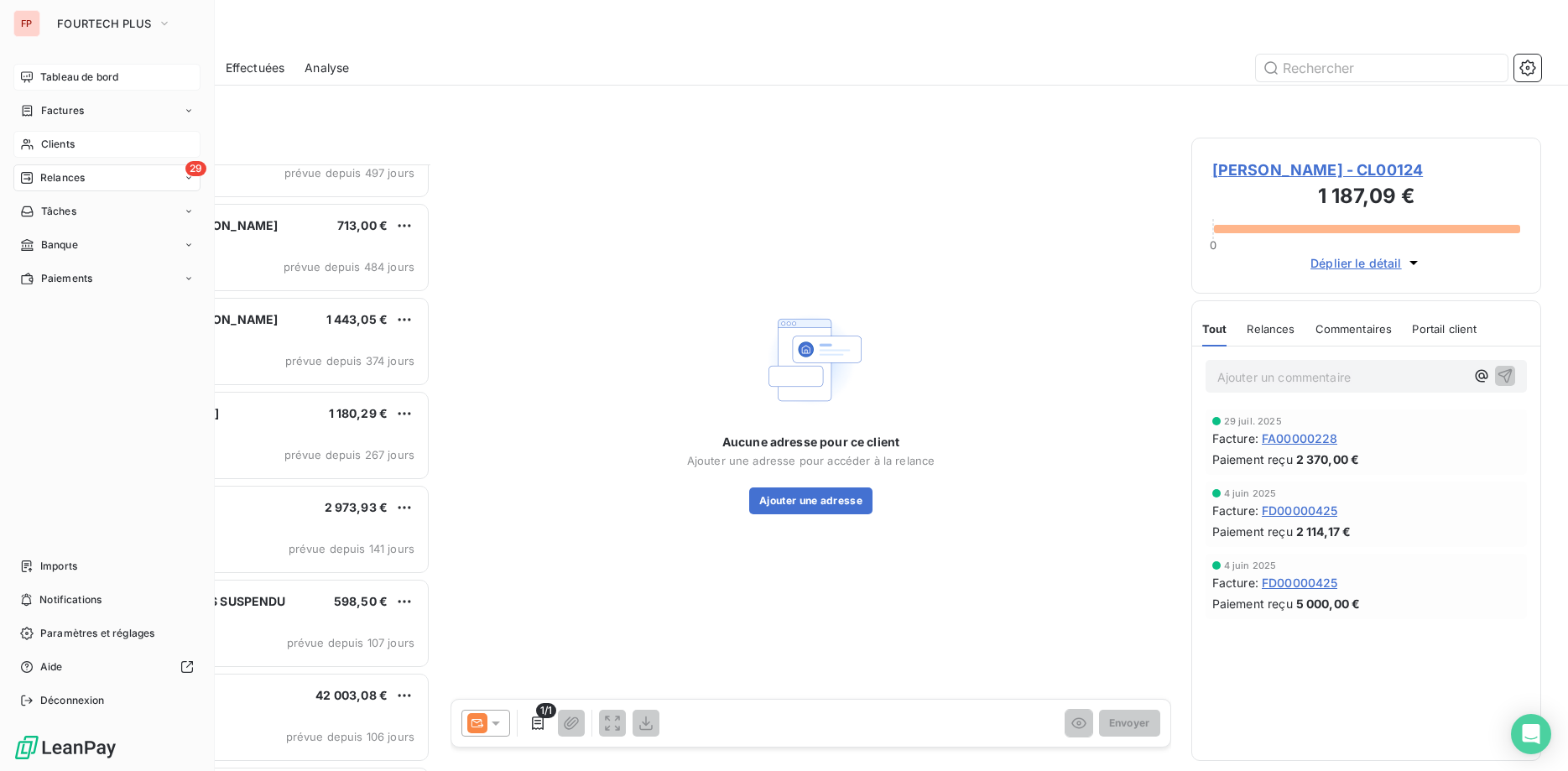
click at [27, 70] on div "Tableau de bord" at bounding box center [107, 77] width 187 height 27
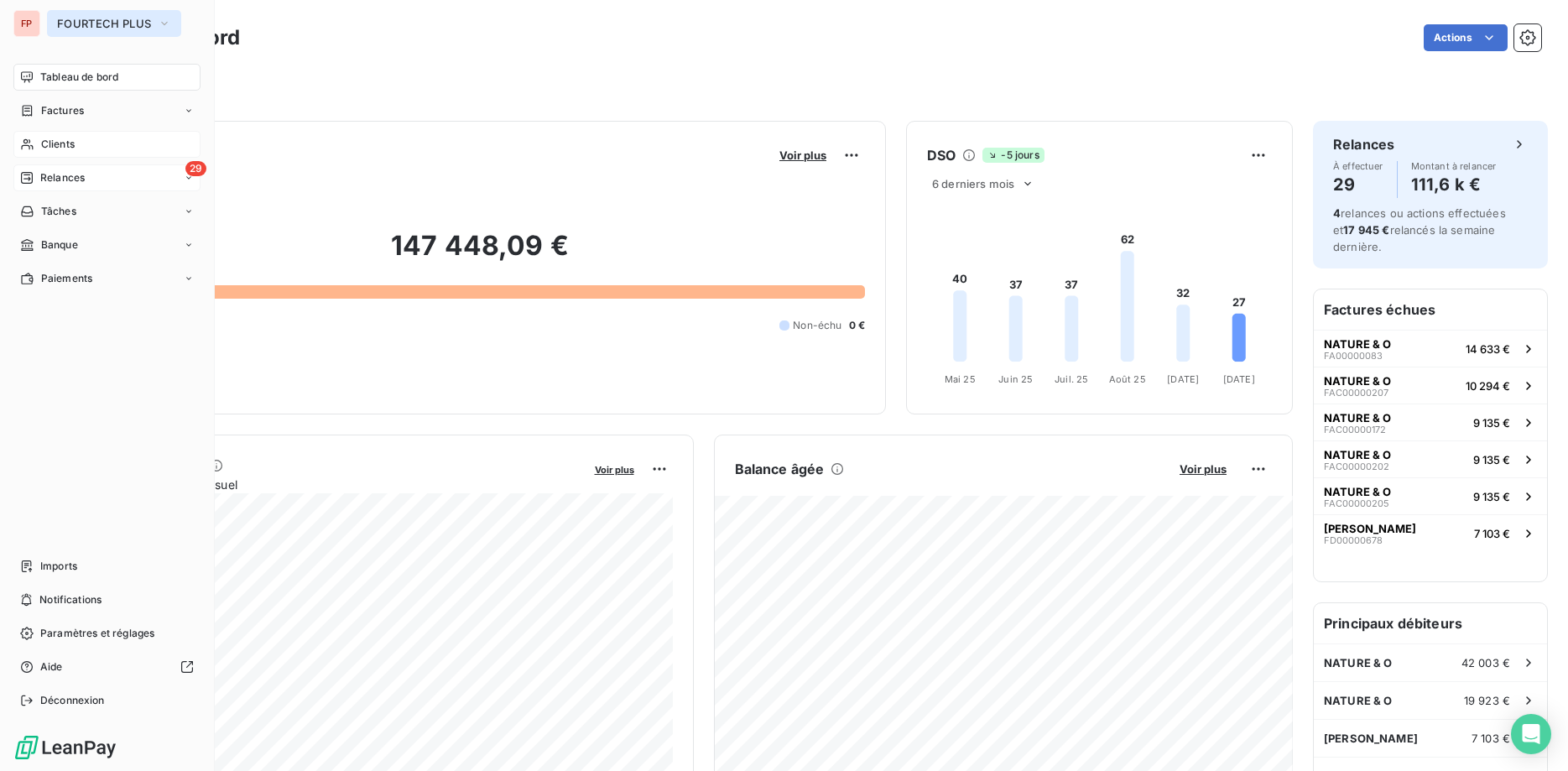
click at [105, 23] on span "FOURTECH PLUS" at bounding box center [104, 24] width 94 height 13
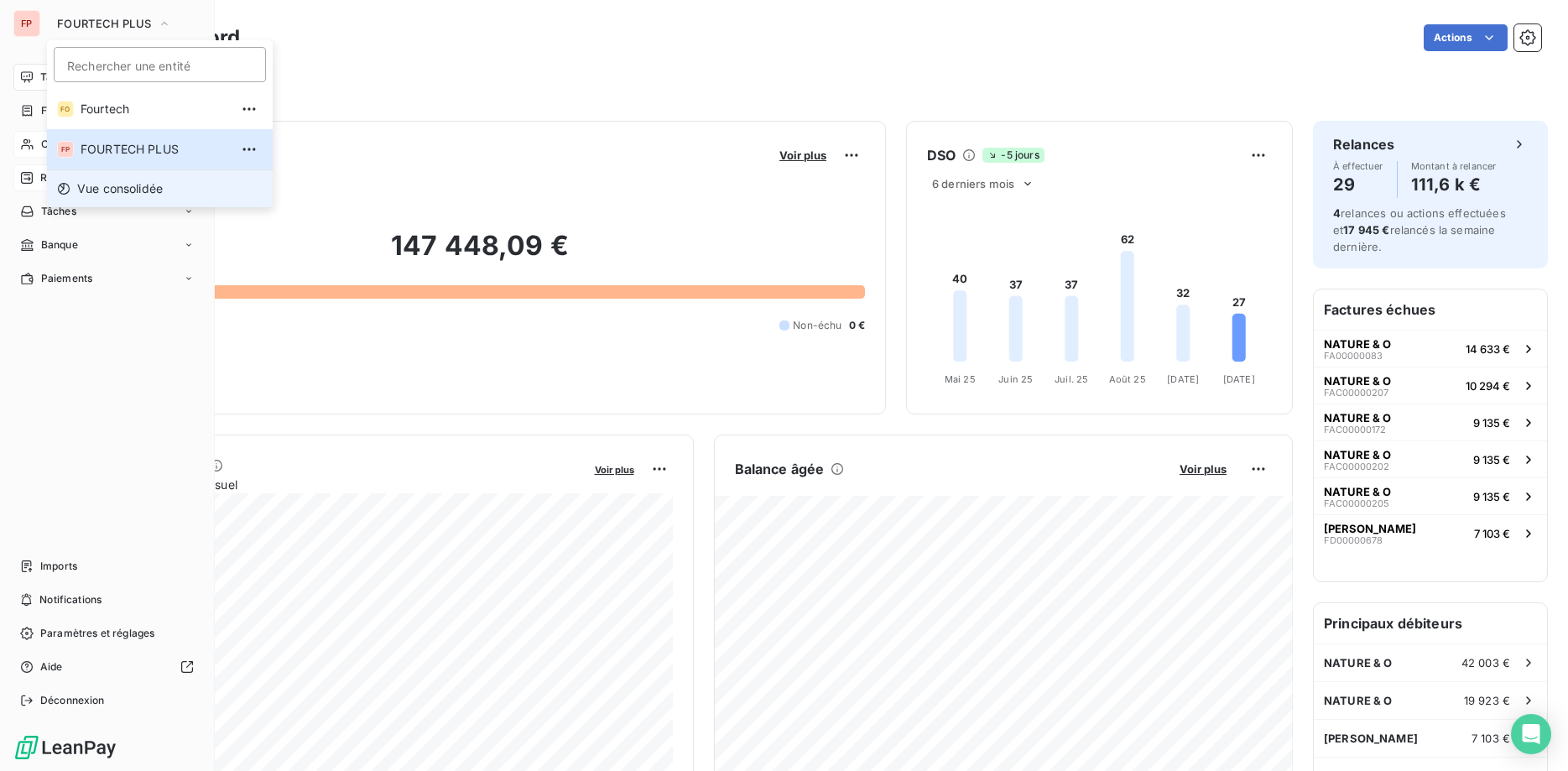
click at [102, 183] on span "Vue consolidée" at bounding box center [120, 189] width 86 height 17
